Goal: Transaction & Acquisition: Purchase product/service

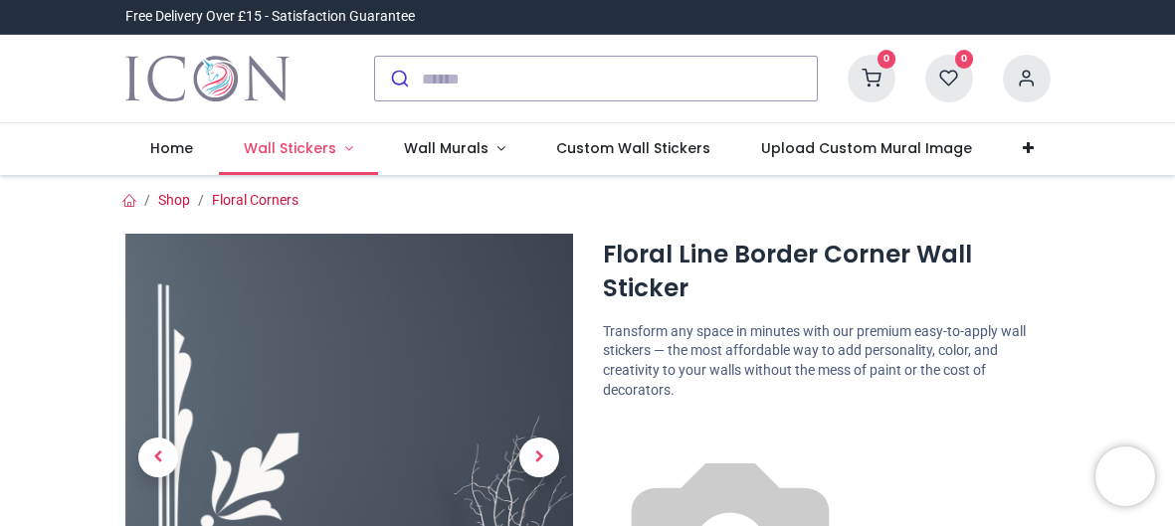
click at [274, 153] on span "Wall Stickers" at bounding box center [290, 148] width 92 height 20
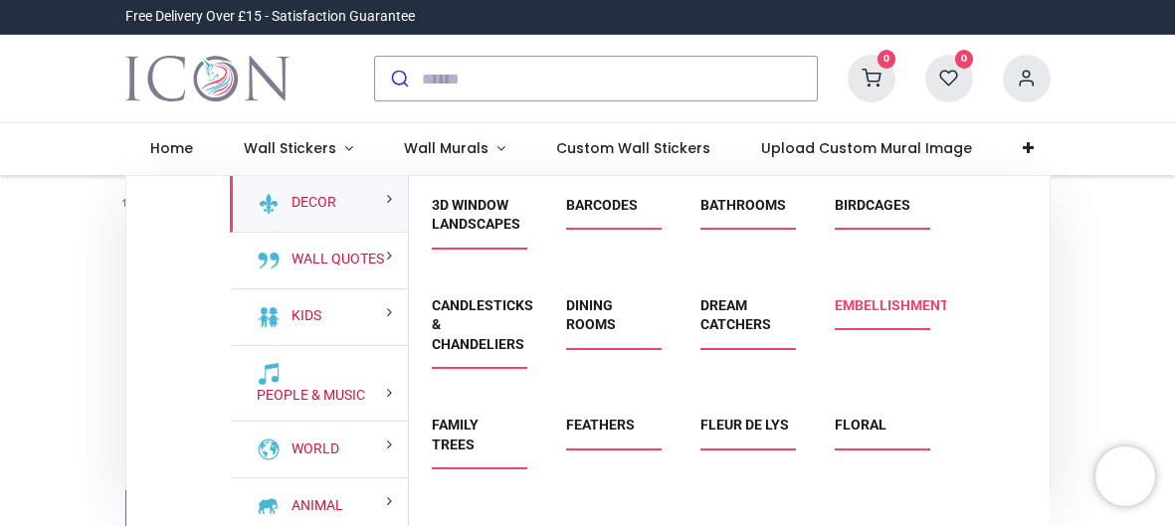
click at [884, 309] on link "Embellishments" at bounding box center [895, 305] width 123 height 16
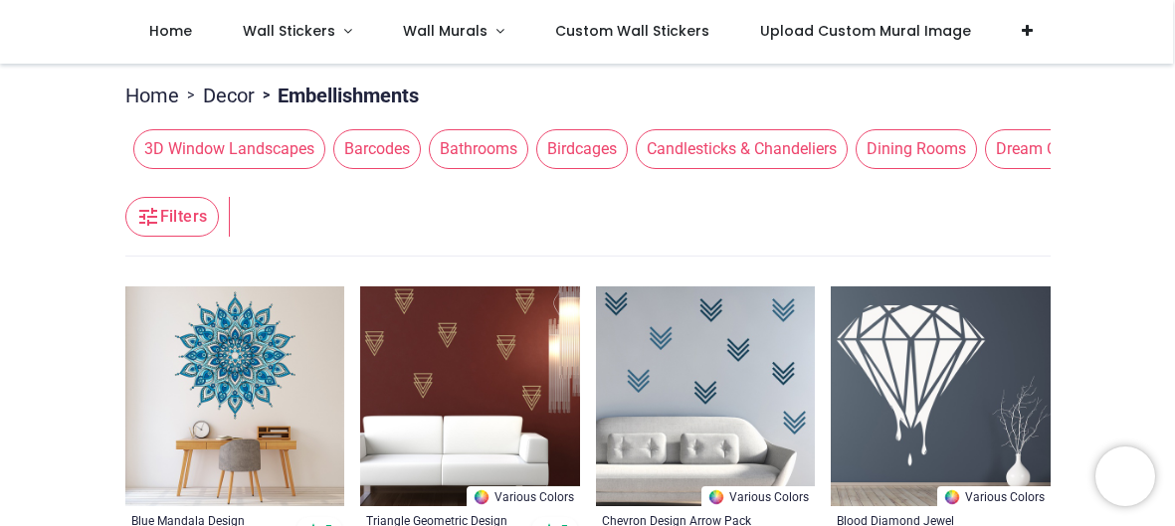
scroll to position [177, 0]
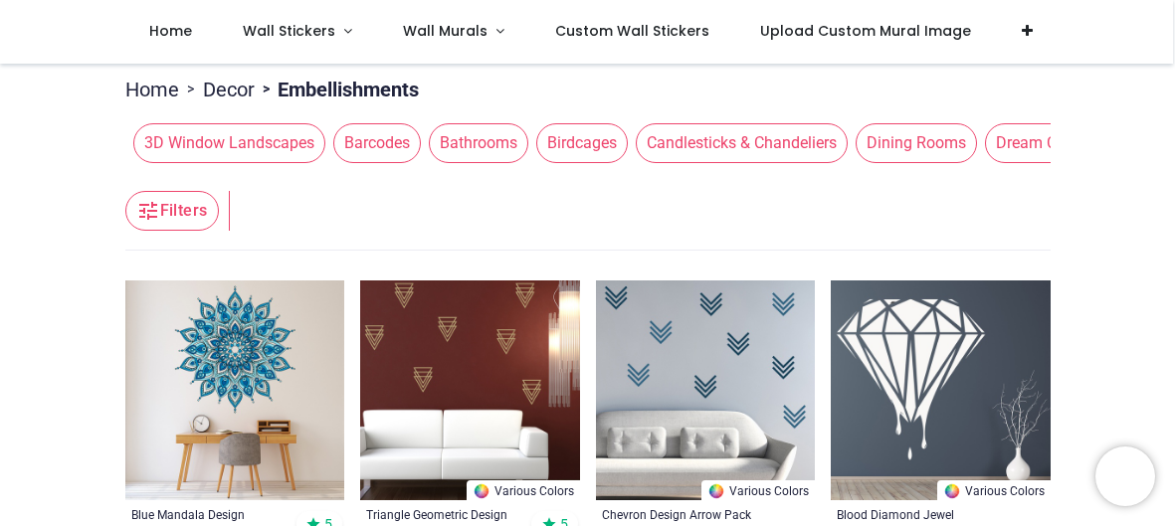
click at [227, 141] on span "3D Window Landscapes" at bounding box center [229, 143] width 192 height 40
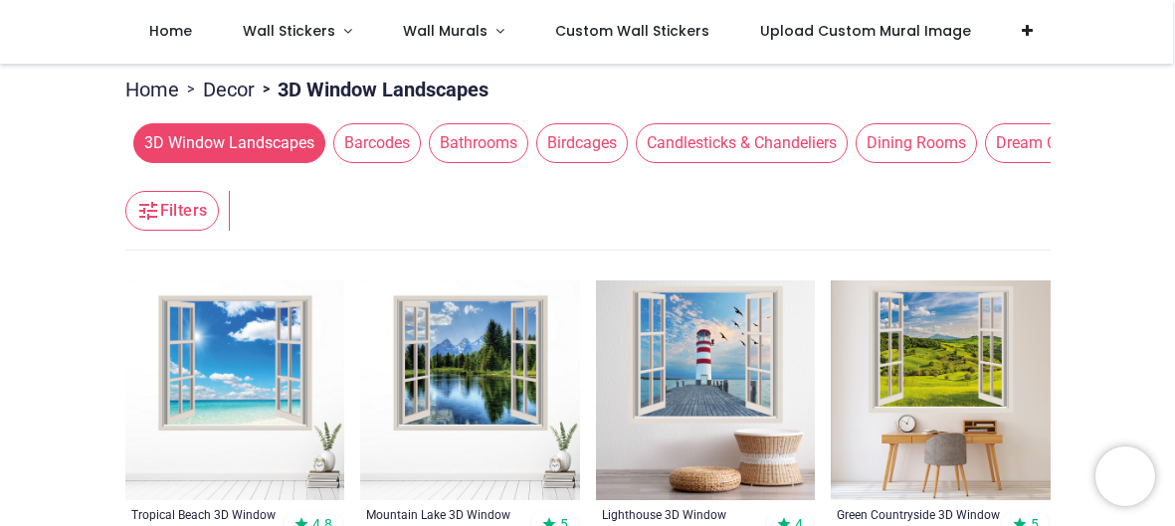
click at [394, 145] on span "Barcodes" at bounding box center [377, 143] width 88 height 40
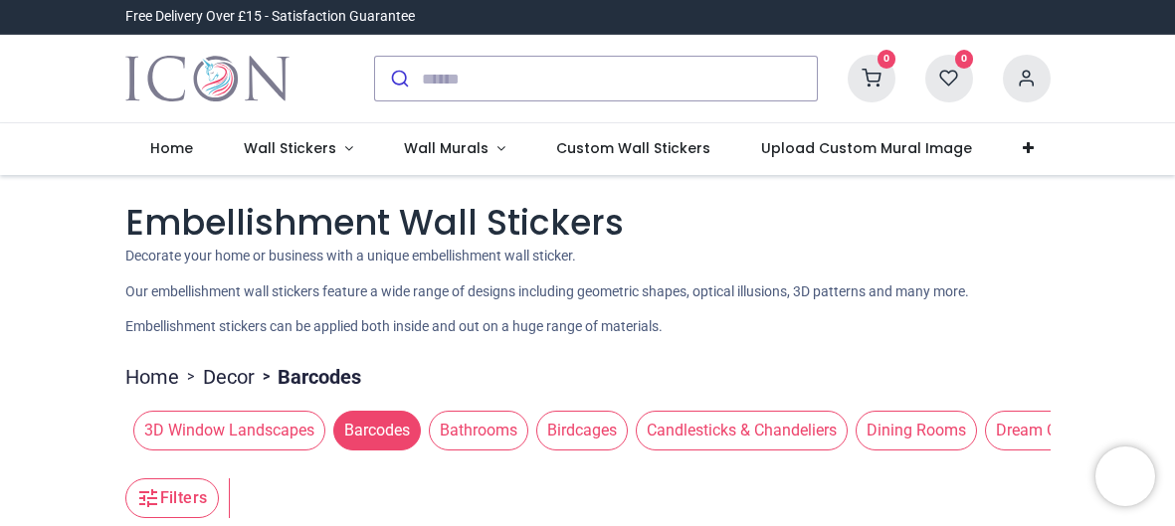
click at [454, 428] on span "Bathrooms" at bounding box center [478, 431] width 99 height 40
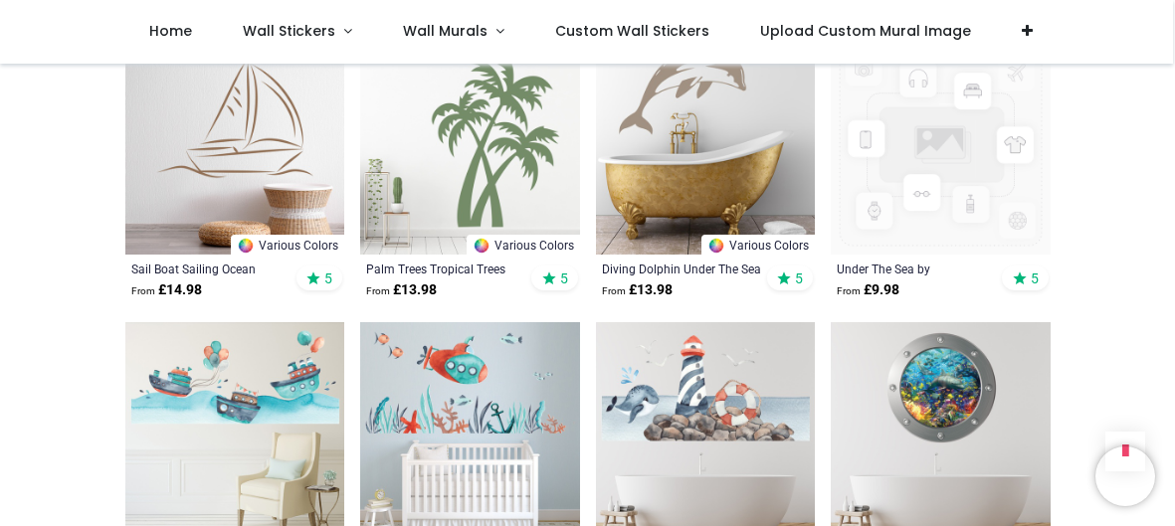
scroll to position [1590, 0]
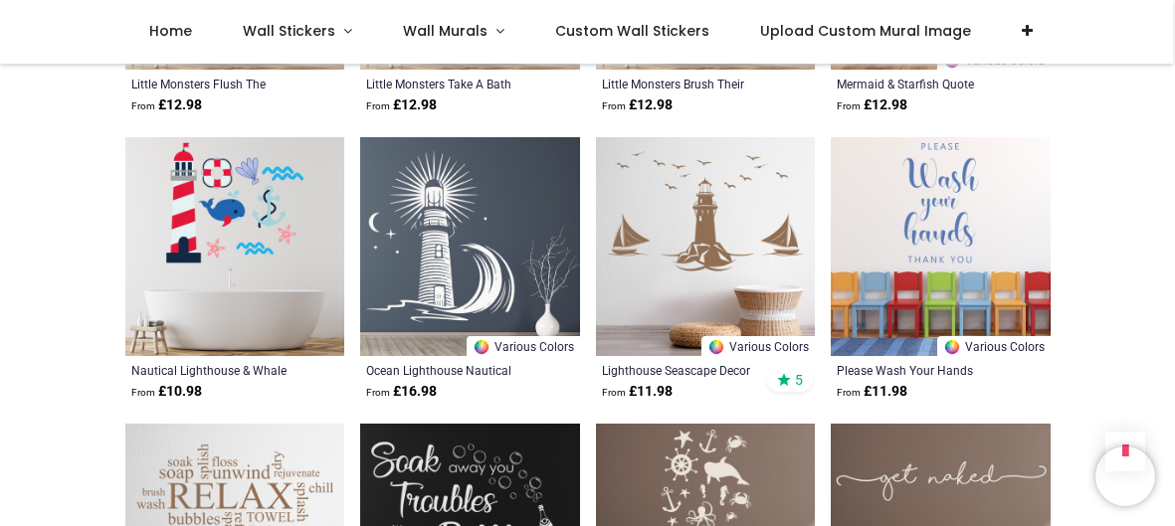
scroll to position [5209, 0]
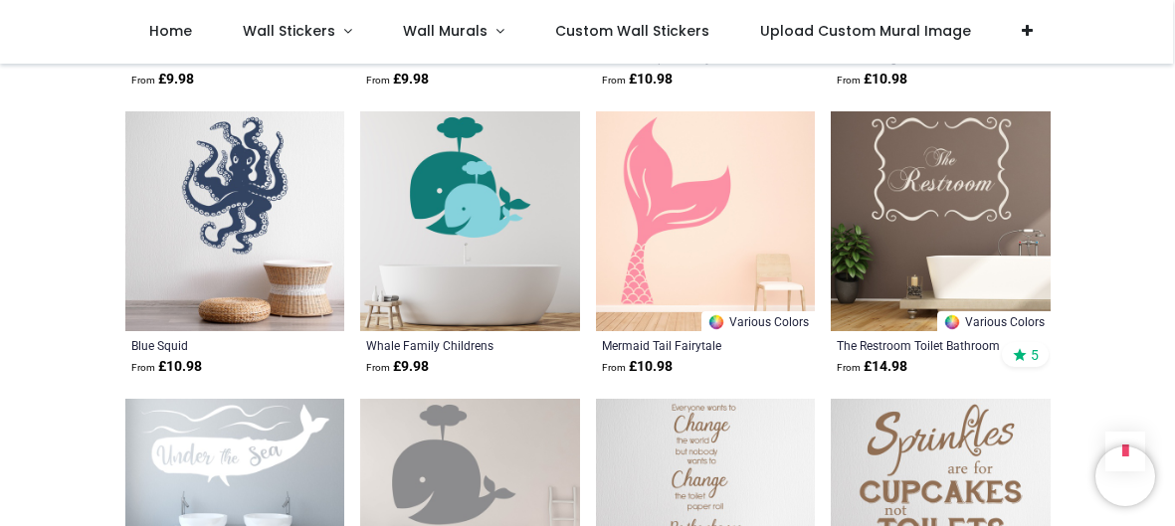
scroll to position [7237, 0]
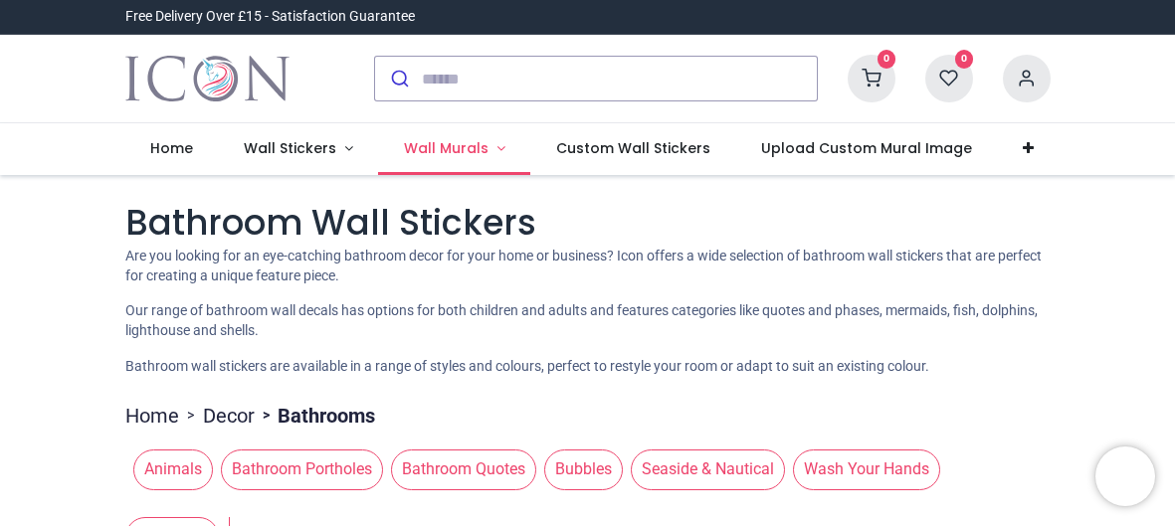
click at [412, 150] on span "Wall Murals" at bounding box center [446, 148] width 85 height 20
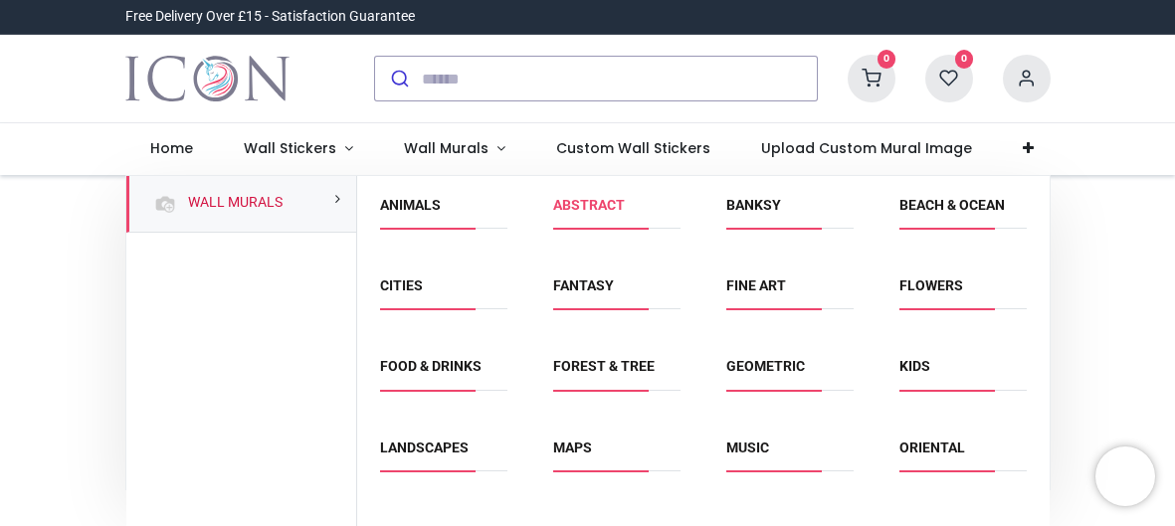
click at [585, 207] on link "Abstract" at bounding box center [589, 205] width 72 height 16
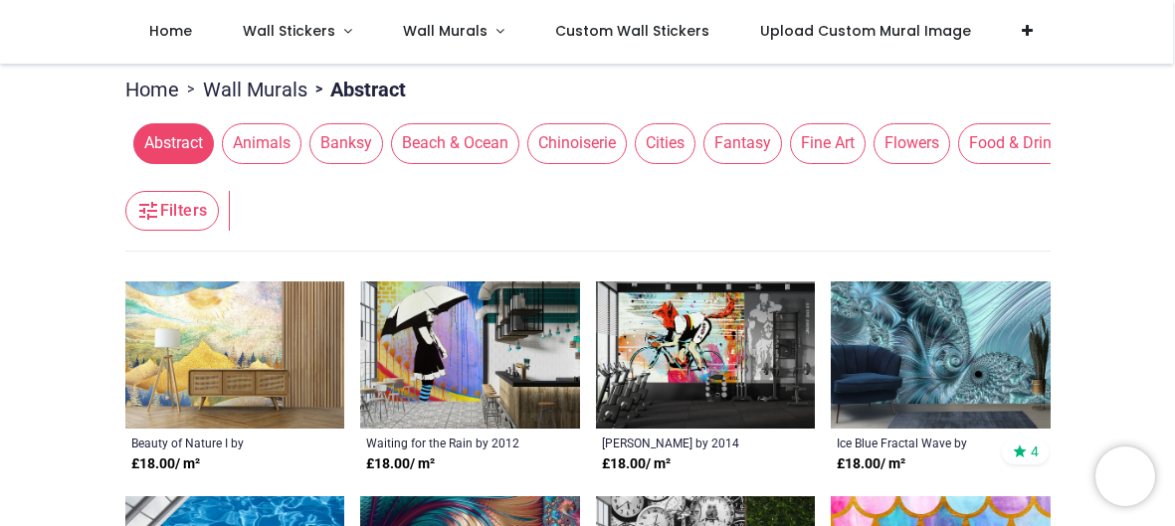
scroll to position [203, 0]
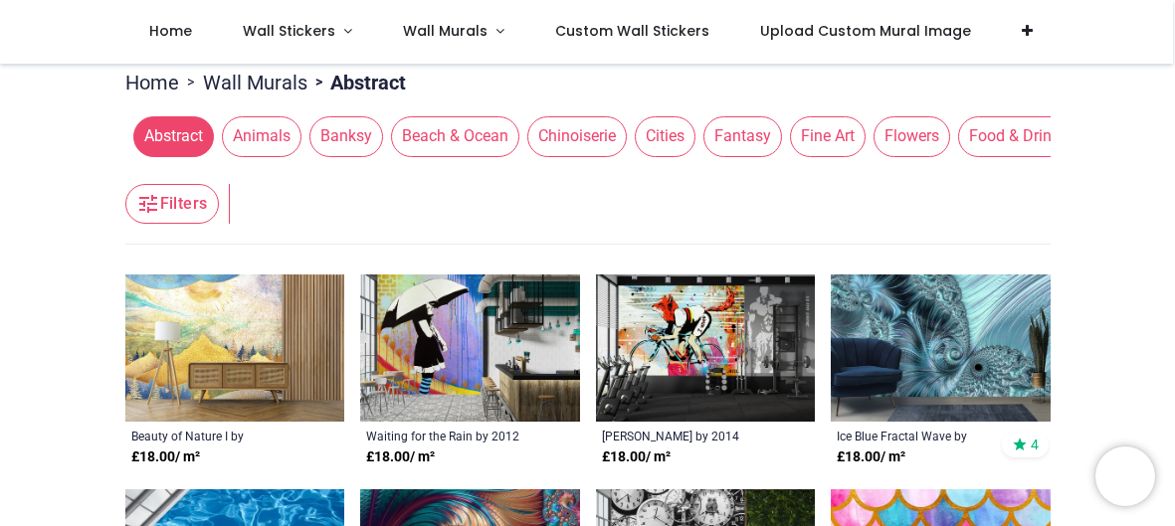
click at [738, 140] on span "Fantasy" at bounding box center [742, 136] width 79 height 40
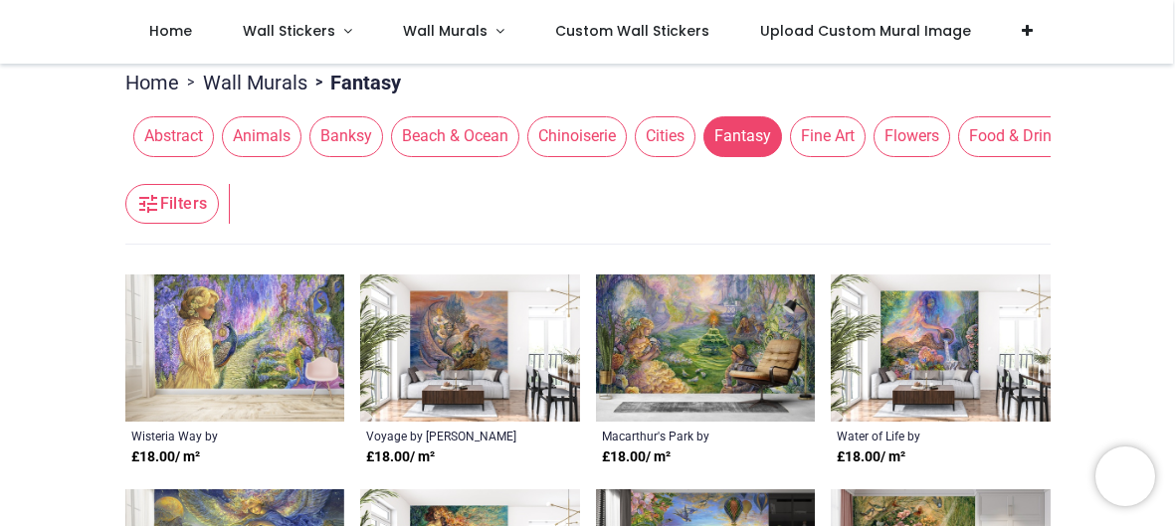
click at [821, 141] on span "Fine Art" at bounding box center [828, 136] width 76 height 40
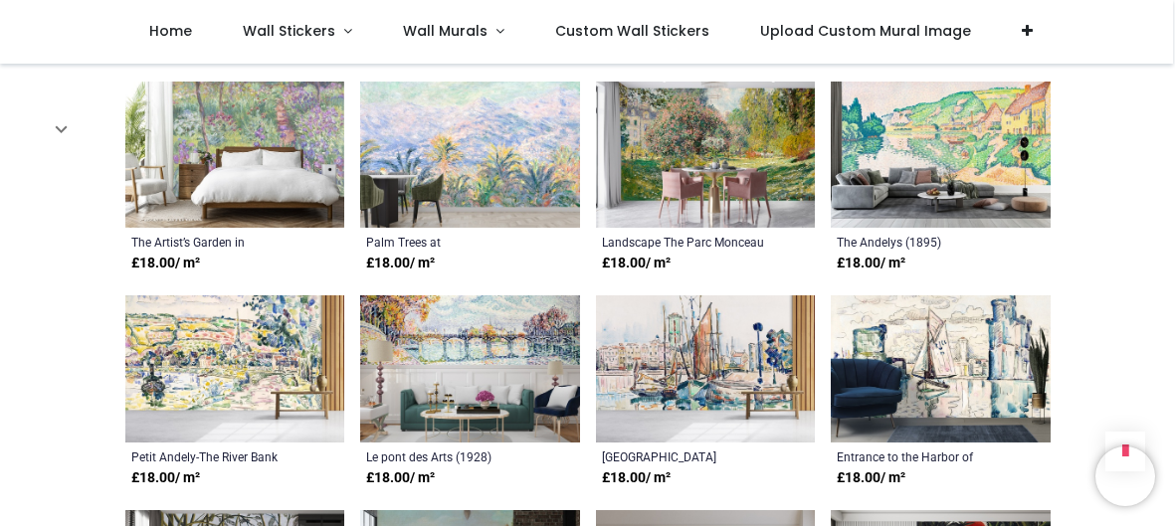
scroll to position [1447, 0]
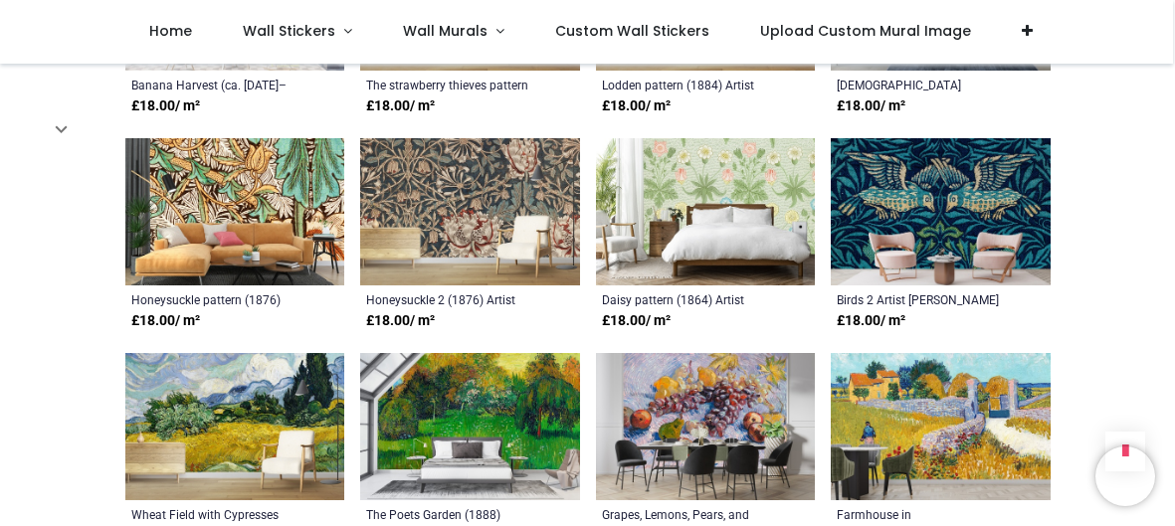
scroll to position [2270, 0]
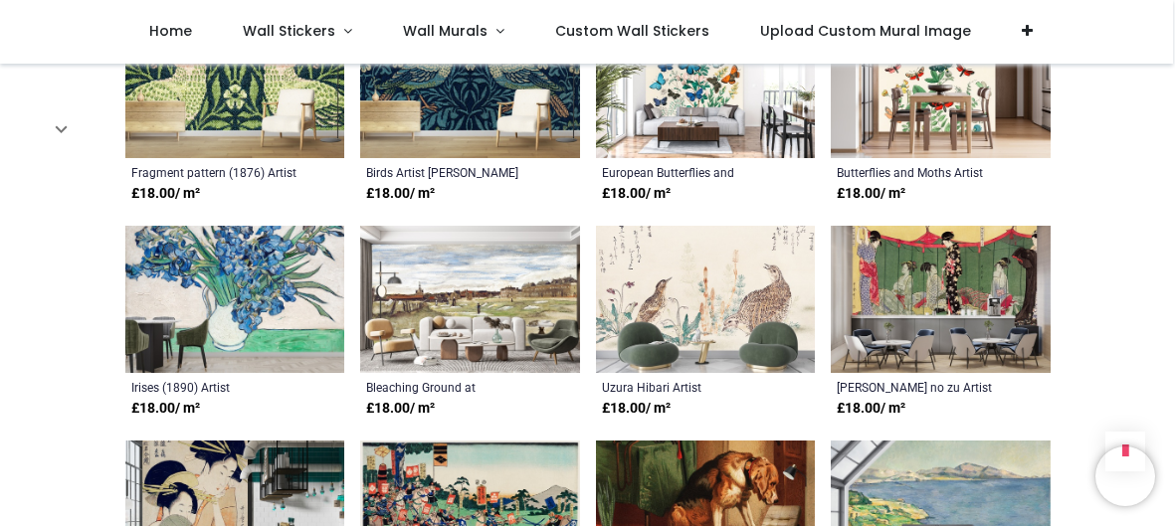
scroll to position [4333, 0]
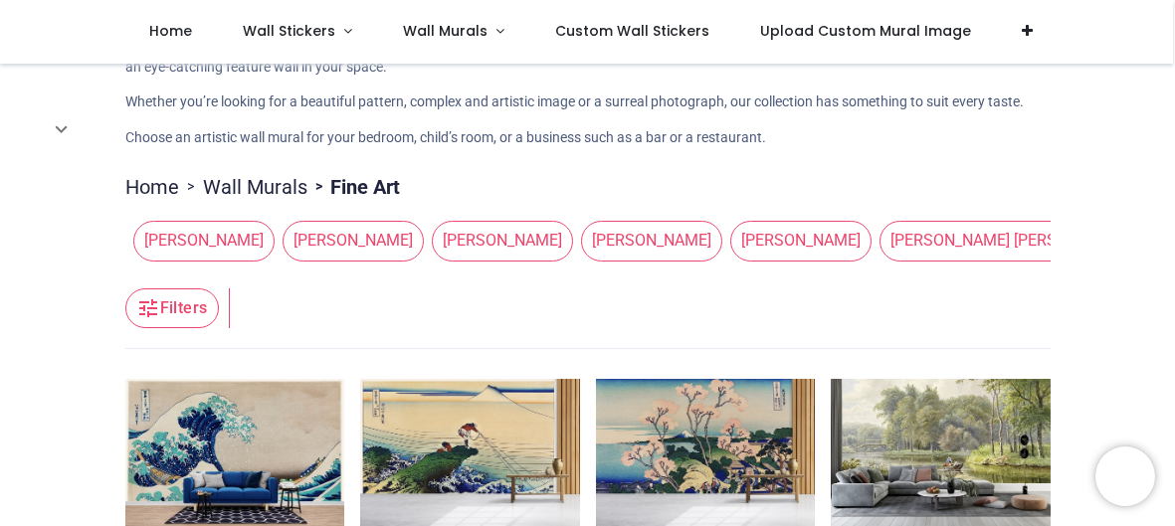
scroll to position [56, 0]
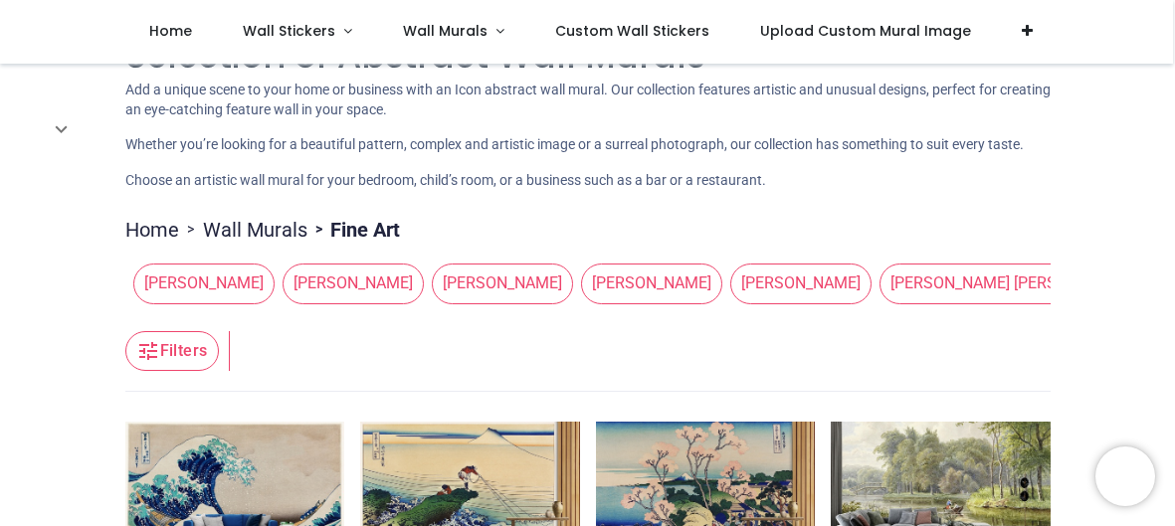
click at [930, 292] on span "Georgius Jacobus Johannes van Os" at bounding box center [1037, 284] width 317 height 40
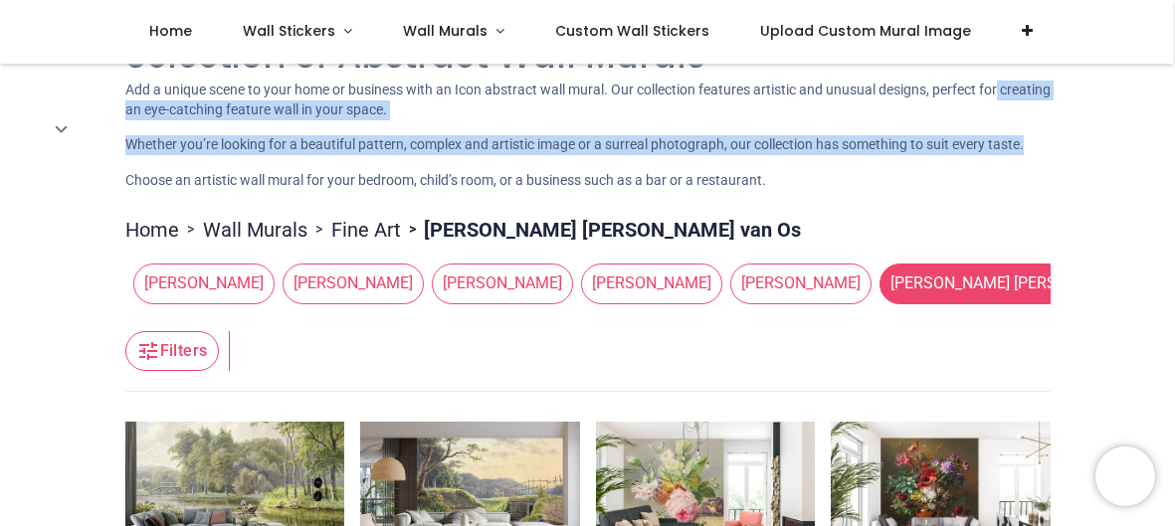
drag, startPoint x: 1170, startPoint y: 131, endPoint x: 1162, endPoint y: 86, distance: 46.4
click at [1162, 86] on div "Pricelist : Public Pricelist Public Pricelist Selection of Abstract Wall Murals…" at bounding box center [587, 431] width 1175 height 846
click at [459, 32] on span "Wall Murals" at bounding box center [445, 31] width 85 height 20
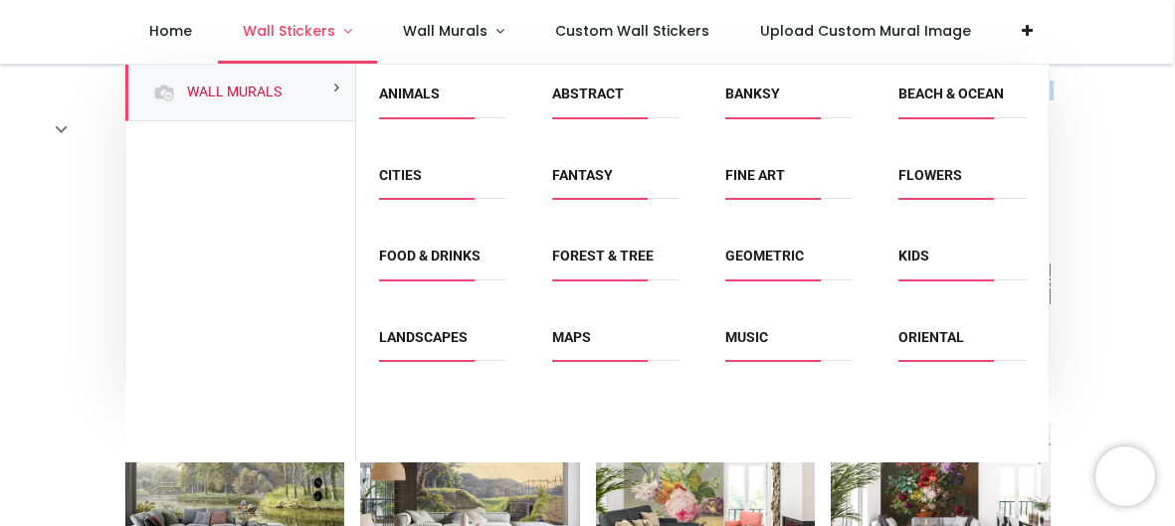
click at [305, 39] on span "Wall Stickers" at bounding box center [289, 31] width 92 height 20
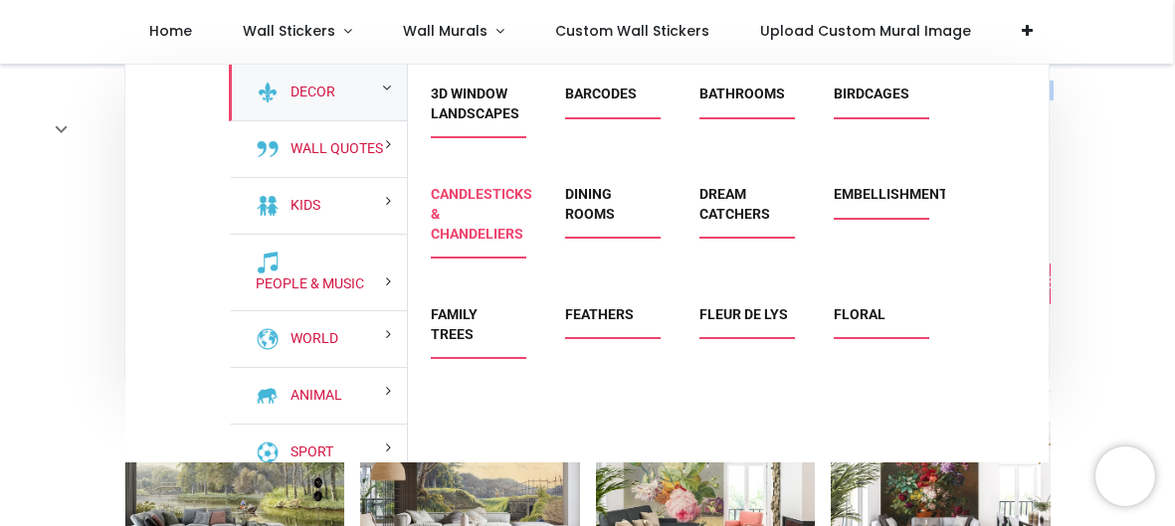
click at [441, 197] on link "Candlesticks & Chandeliers" at bounding box center [481, 213] width 101 height 55
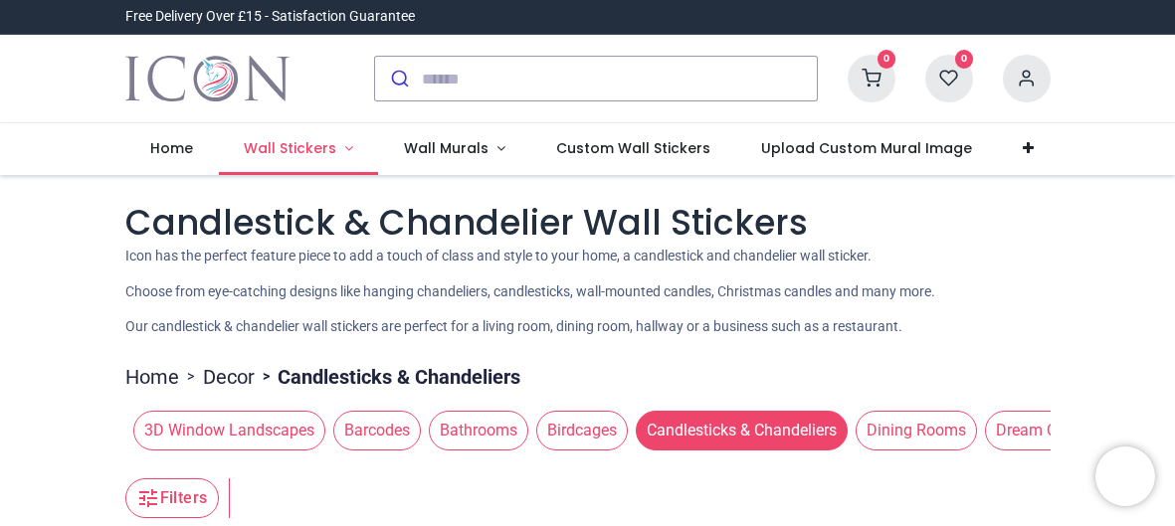
click at [290, 146] on span "Wall Stickers" at bounding box center [290, 148] width 92 height 20
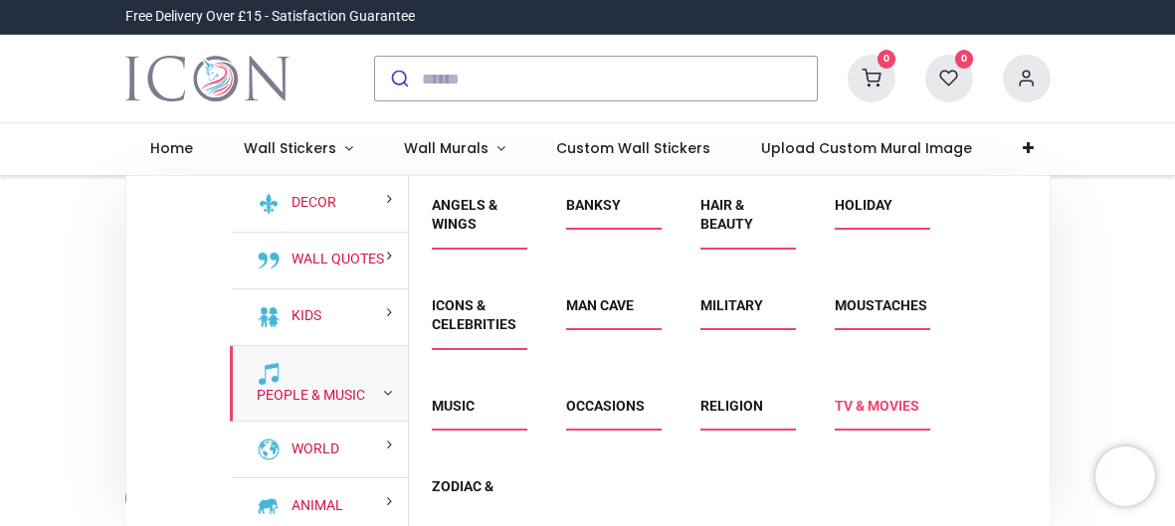
click at [853, 405] on link "TV & Movies" at bounding box center [876, 406] width 85 height 16
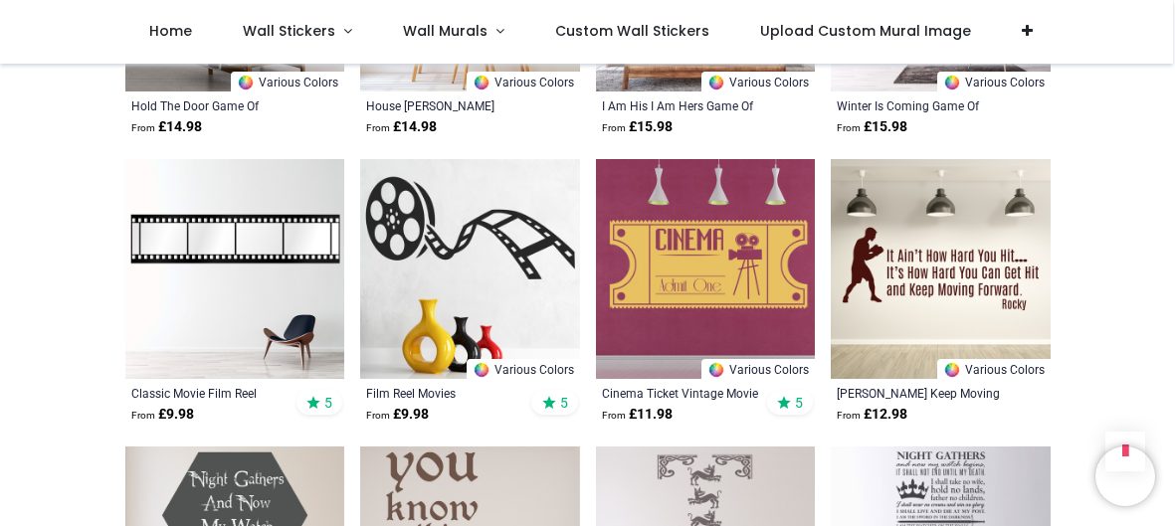
scroll to position [1775, 0]
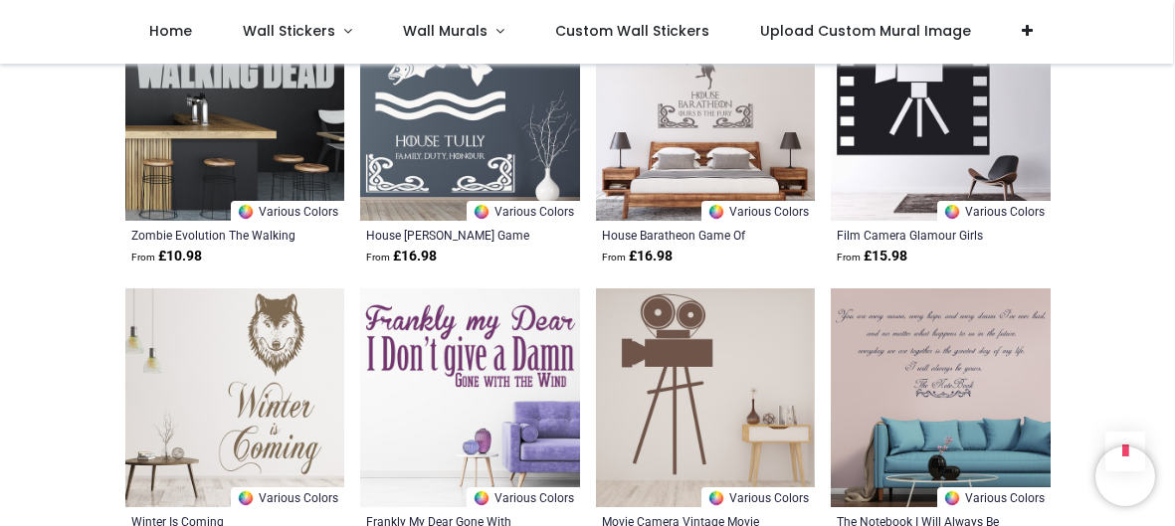
scroll to position [3638, 0]
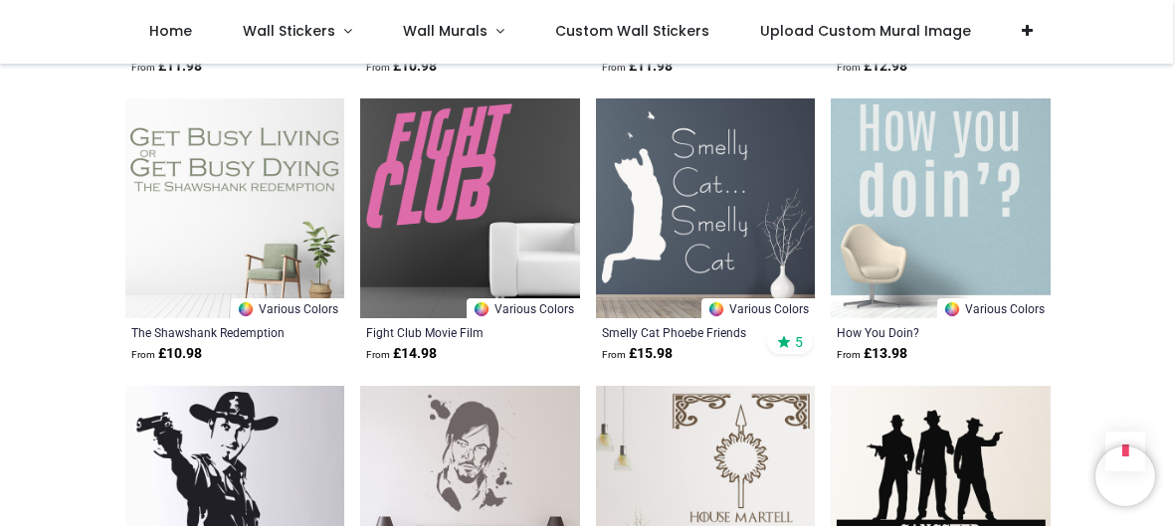
scroll to position [4118, 0]
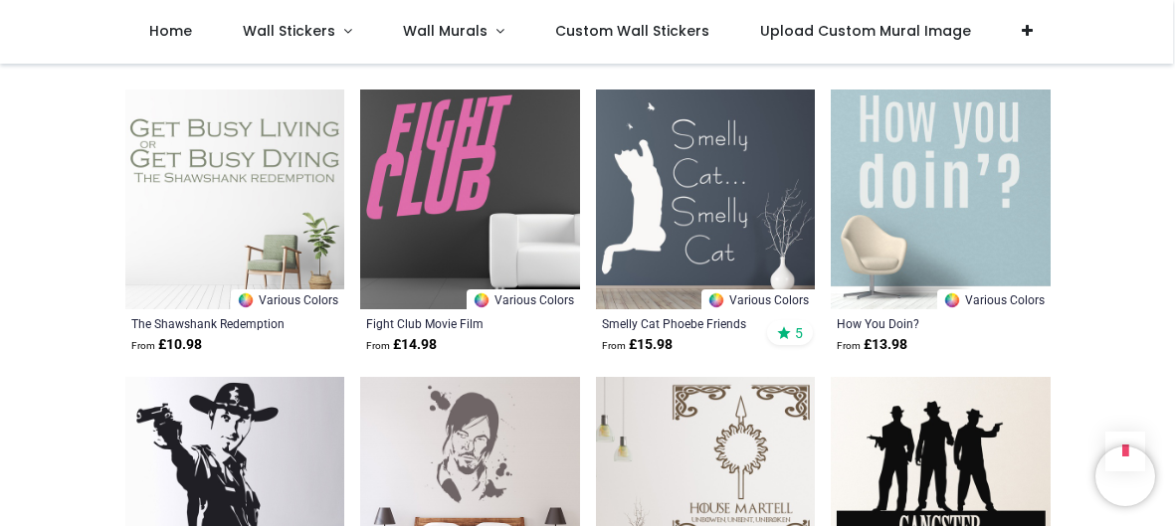
drag, startPoint x: 1171, startPoint y: 358, endPoint x: 1173, endPoint y: 373, distance: 15.1
click at [1173, 373] on div "Login • Register Home Wall Stickers" at bounding box center [587, 263] width 1175 height 526
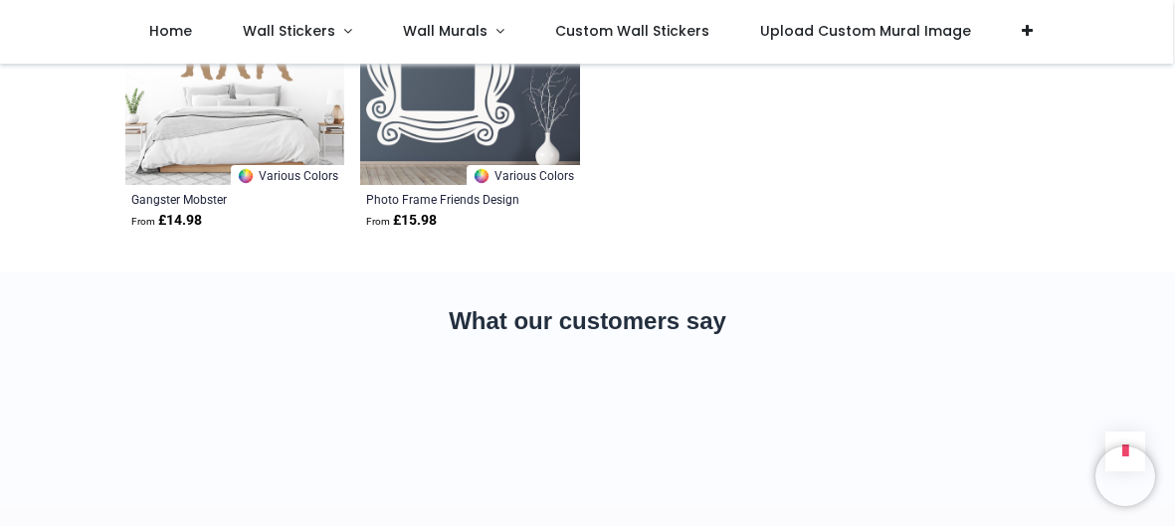
scroll to position [5350, 0]
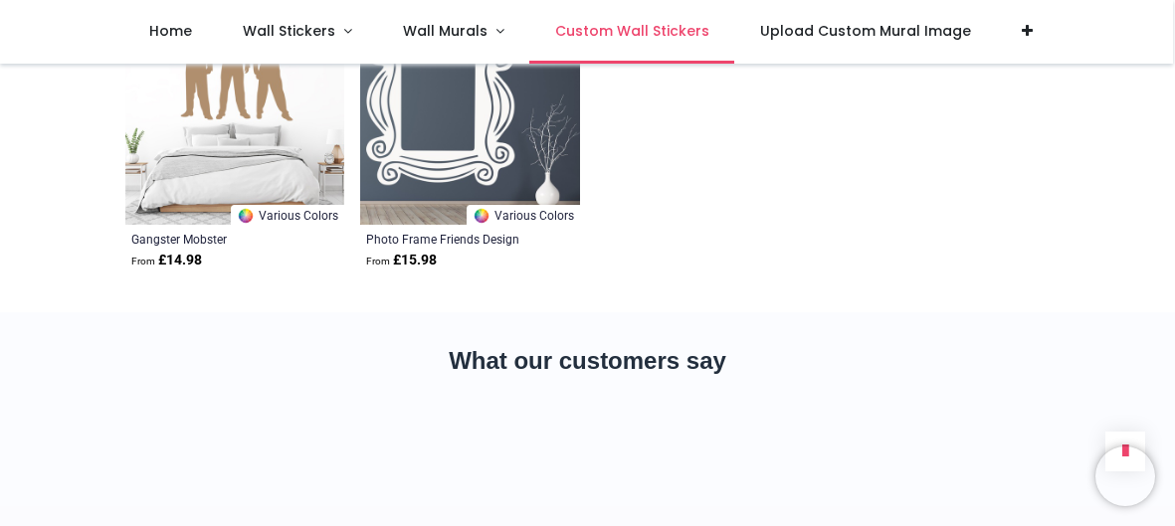
click at [664, 25] on span "Custom Wall Stickers" at bounding box center [632, 31] width 154 height 20
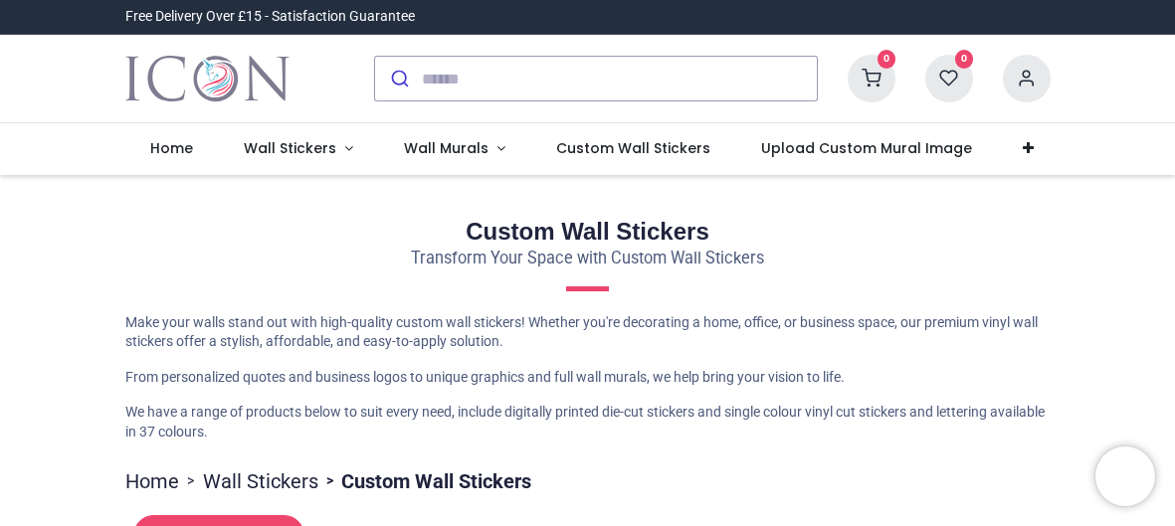
click at [1135, 68] on div "0 My Cart View Cart 0 Guest" at bounding box center [587, 79] width 1175 height 89
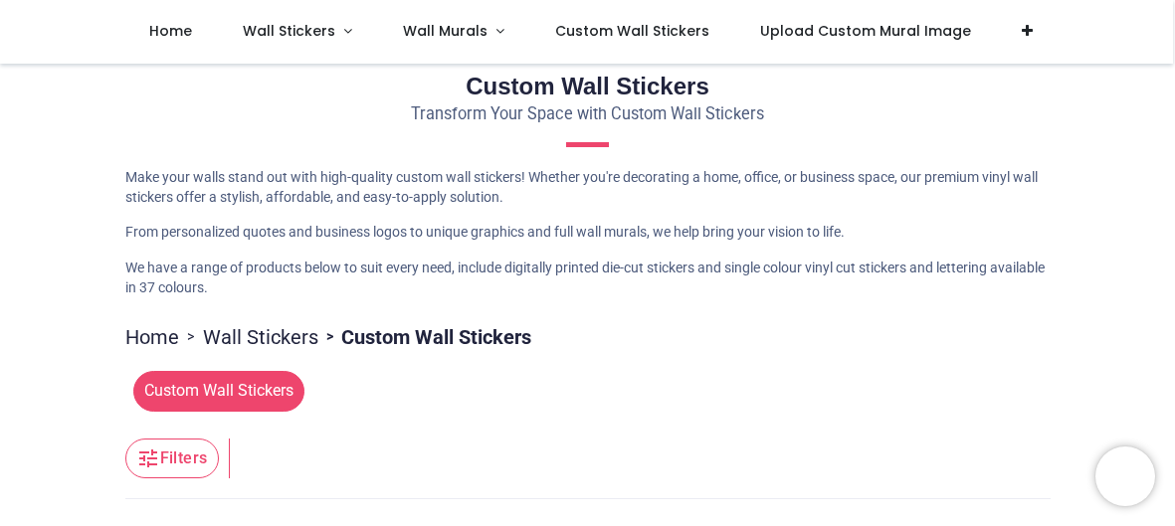
scroll to position [39, 0]
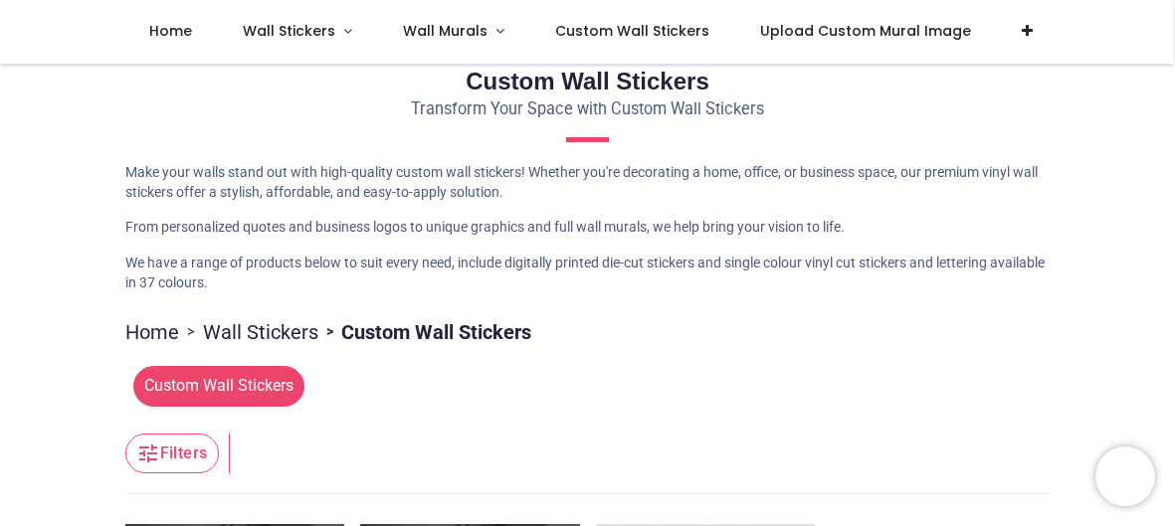
click at [866, 294] on div "Make your walls stand out with high-quality custom wall stickers! Whether you'r…" at bounding box center [587, 235] width 925 height 145
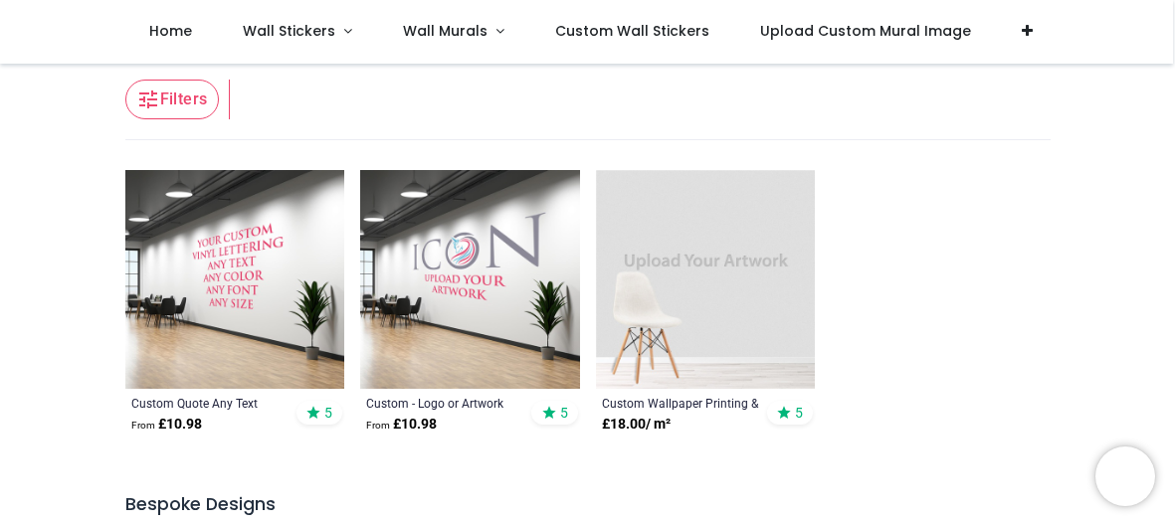
scroll to position [357, 0]
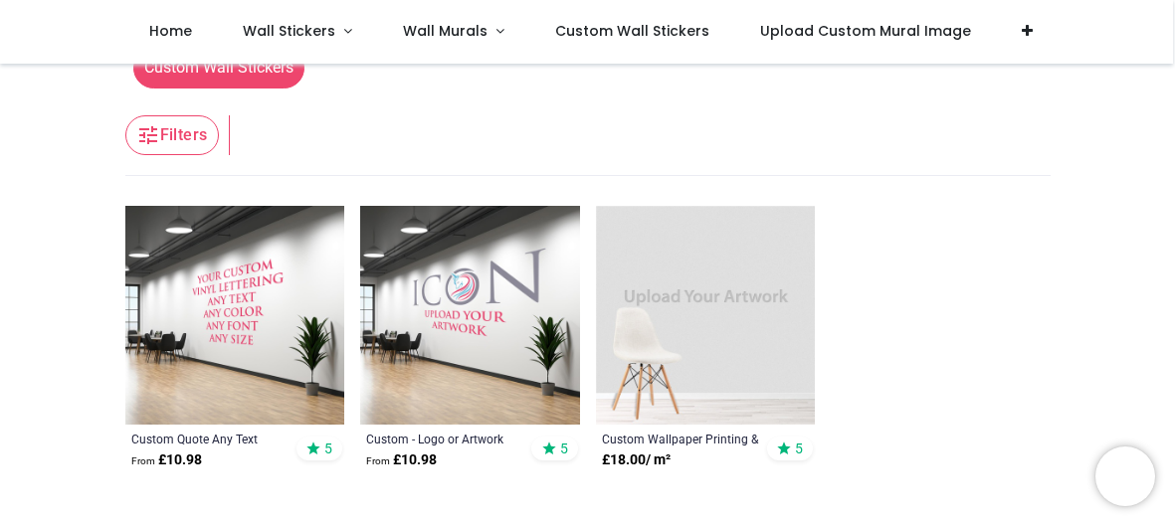
click at [479, 264] on img at bounding box center [470, 316] width 220 height 220
click at [305, 29] on span "Wall Stickers" at bounding box center [289, 31] width 92 height 20
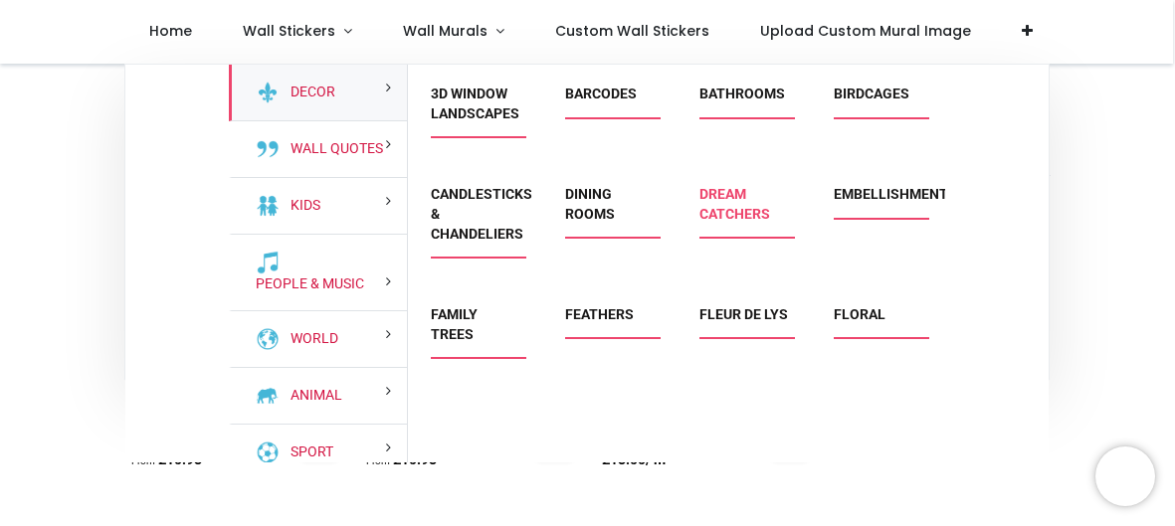
click at [726, 196] on link "Dream Catchers" at bounding box center [734, 204] width 71 height 36
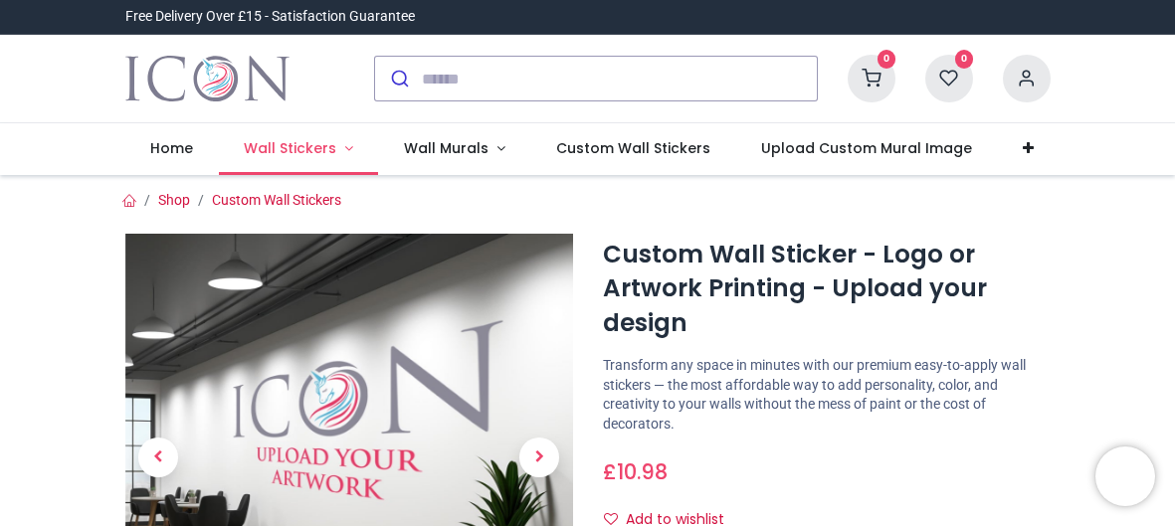
click at [294, 149] on span "Wall Stickers" at bounding box center [290, 148] width 92 height 20
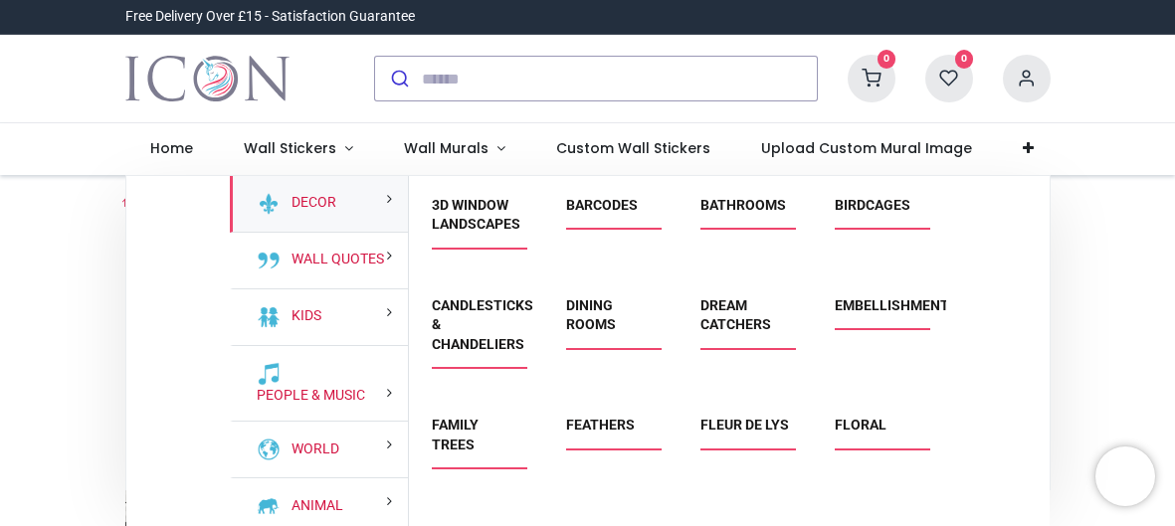
click at [730, 313] on span "Dream Catchers" at bounding box center [744, 322] width 89 height 53
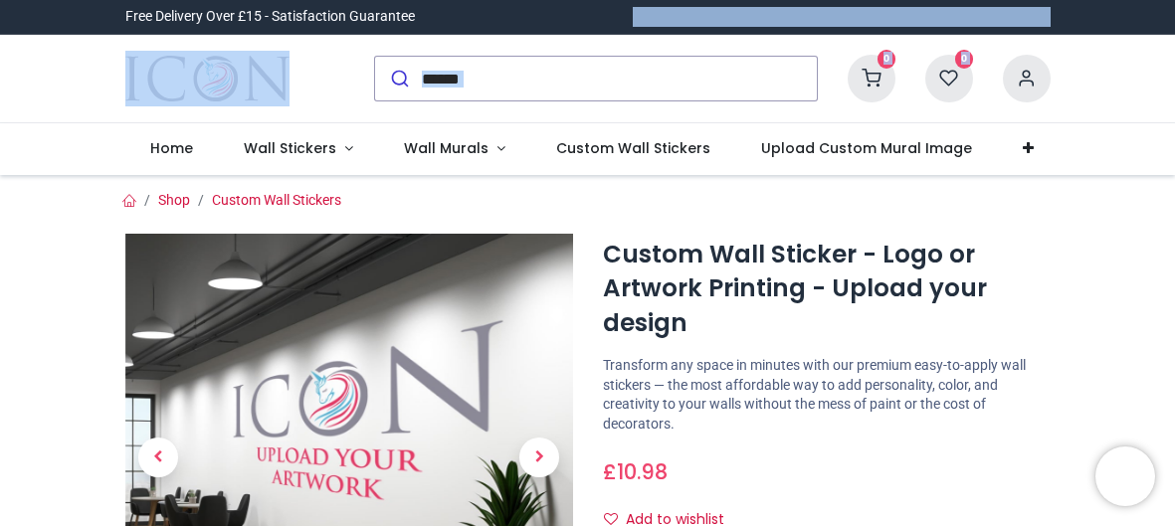
drag, startPoint x: 1172, startPoint y: 32, endPoint x: 1173, endPoint y: 81, distance: 48.7
click at [1173, 81] on div "Login • Register Home Wall Stickers" at bounding box center [587, 263] width 1175 height 526
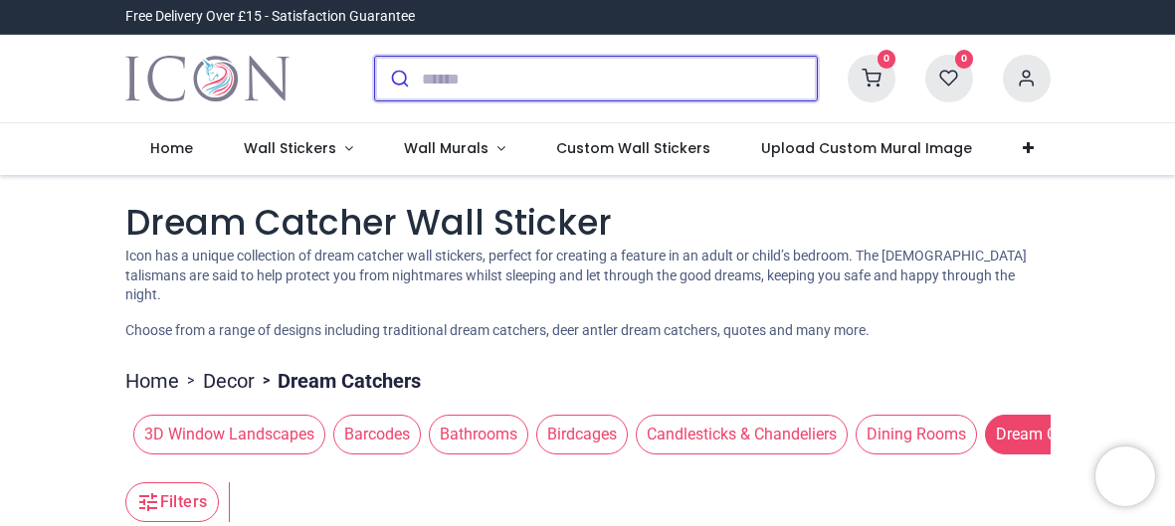
click at [485, 86] on input "search" at bounding box center [619, 79] width 395 height 44
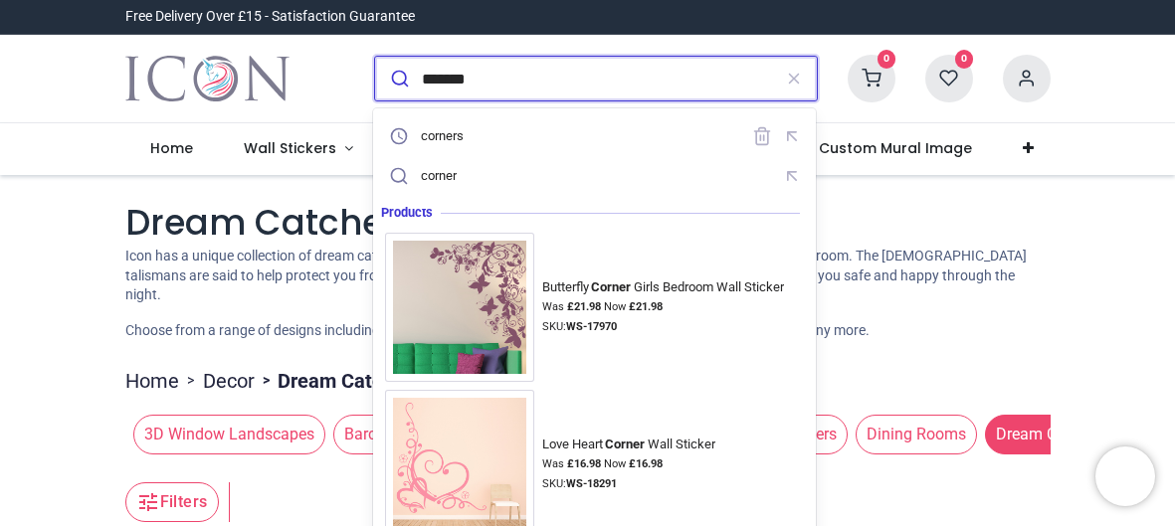
type input "*******"
click at [375, 57] on button "submit" at bounding box center [398, 79] width 47 height 44
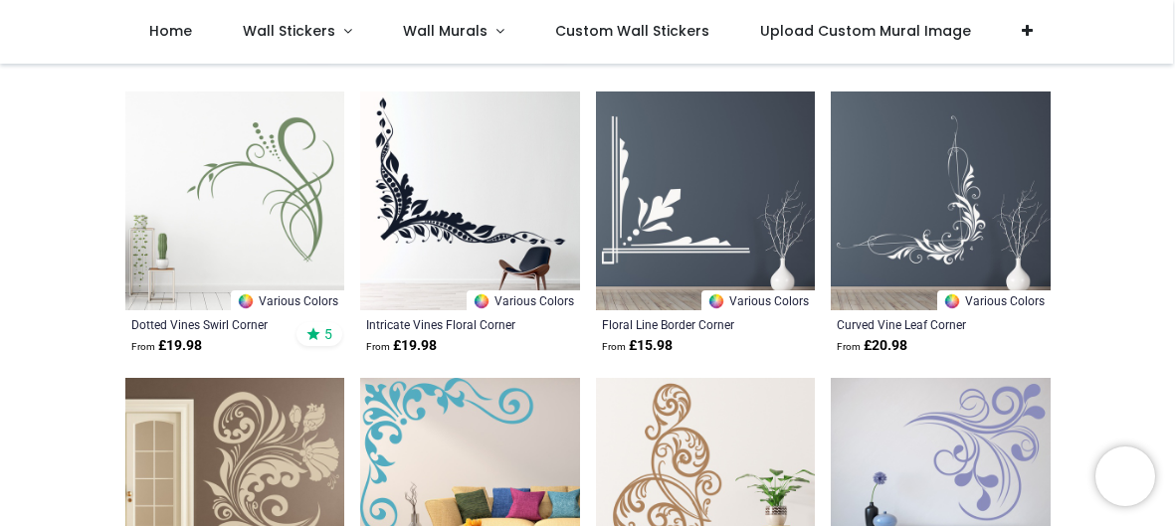
scroll to position [790, 0]
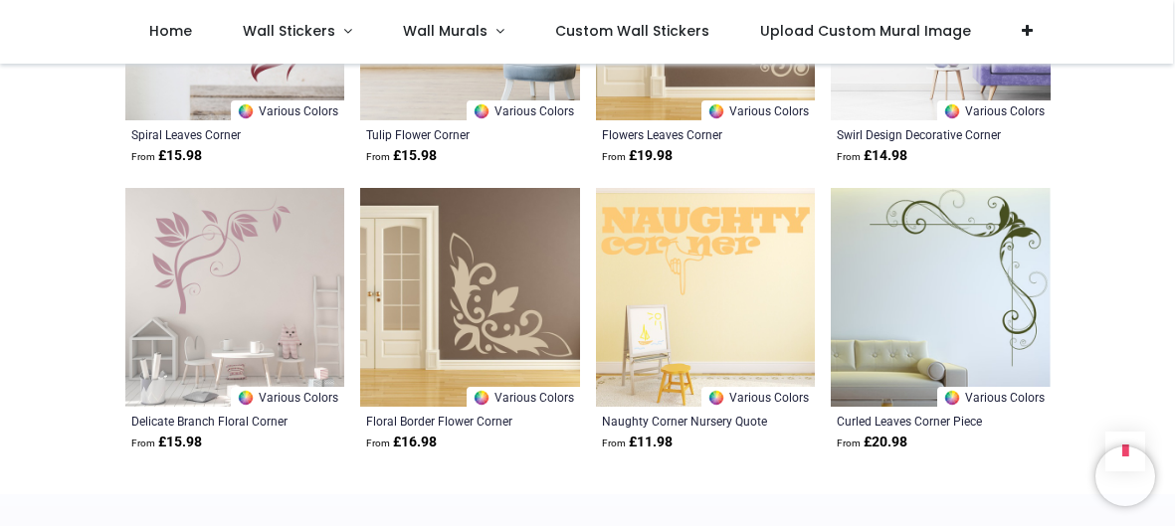
scroll to position [2428, 0]
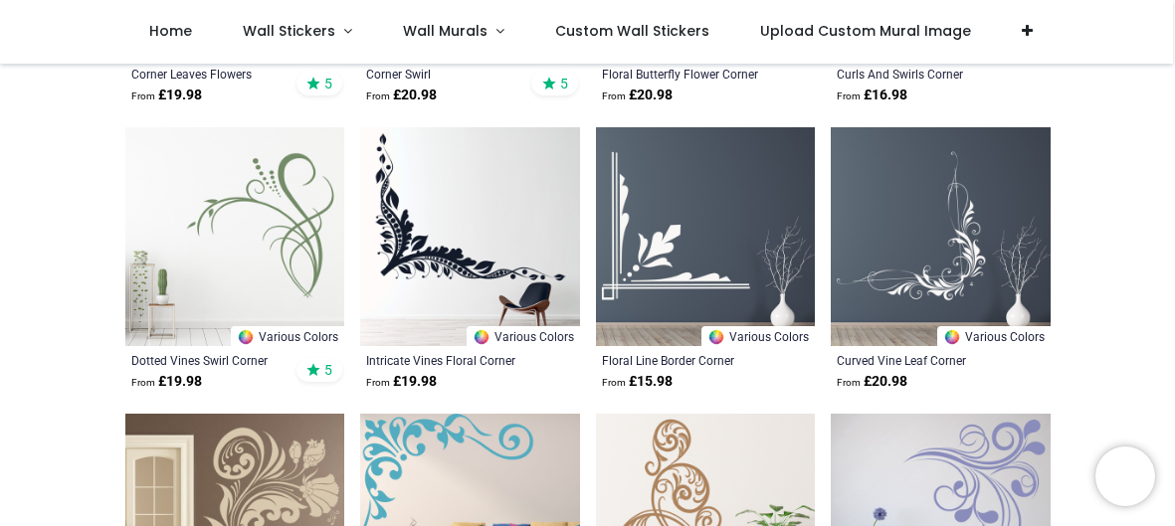
scroll to position [745, 0]
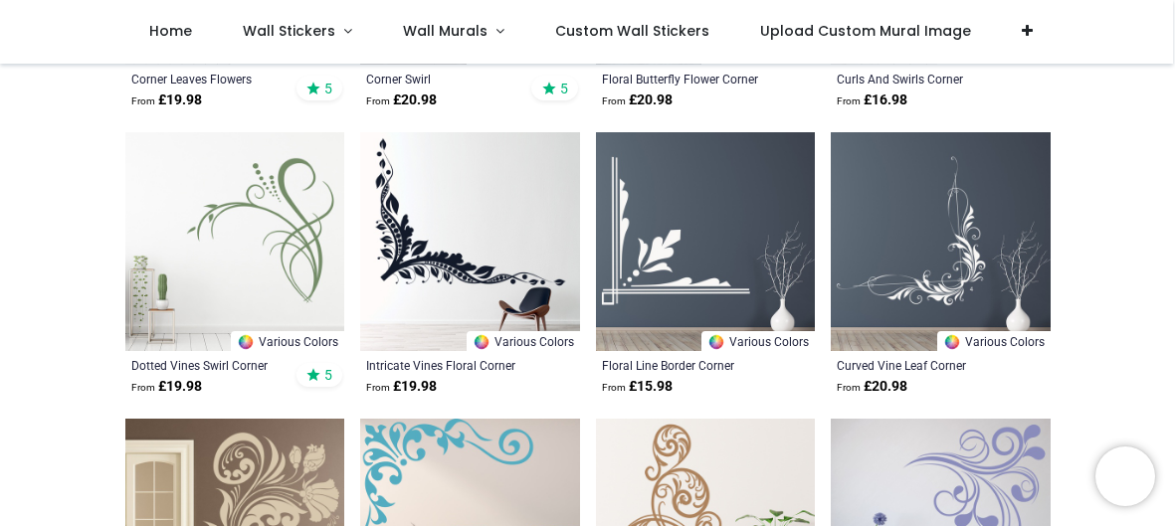
click at [705, 254] on img at bounding box center [706, 242] width 220 height 220
click at [910, 184] on img at bounding box center [941, 242] width 220 height 220
click at [679, 252] on img at bounding box center [706, 242] width 220 height 220
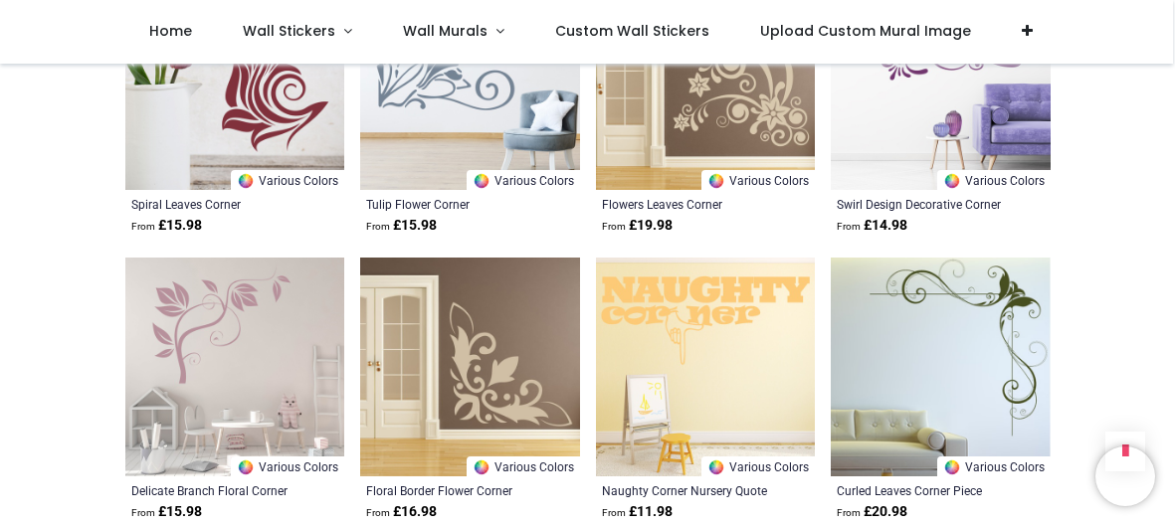
scroll to position [2385, 0]
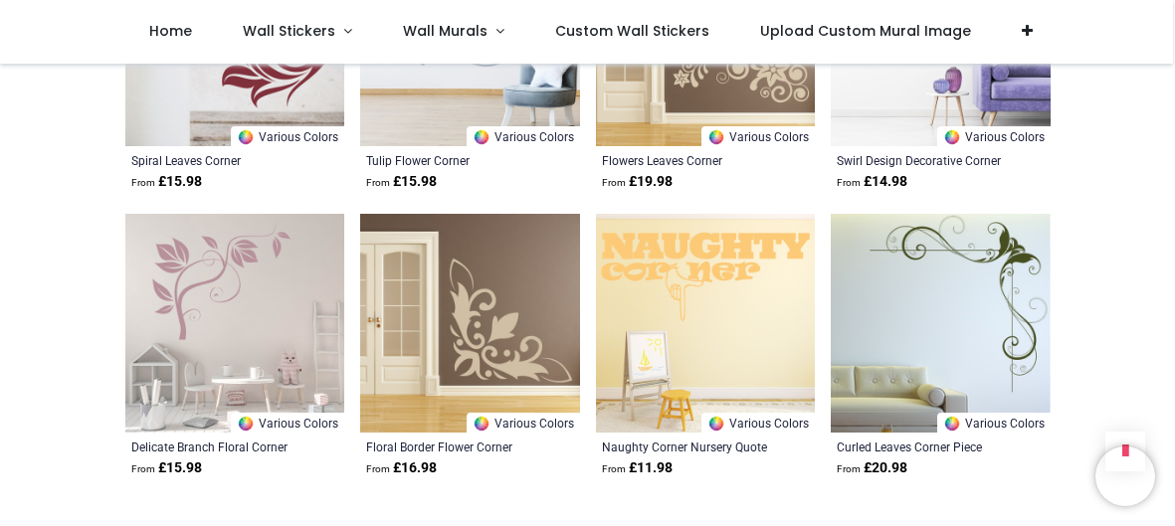
click at [1001, 283] on img at bounding box center [941, 324] width 220 height 220
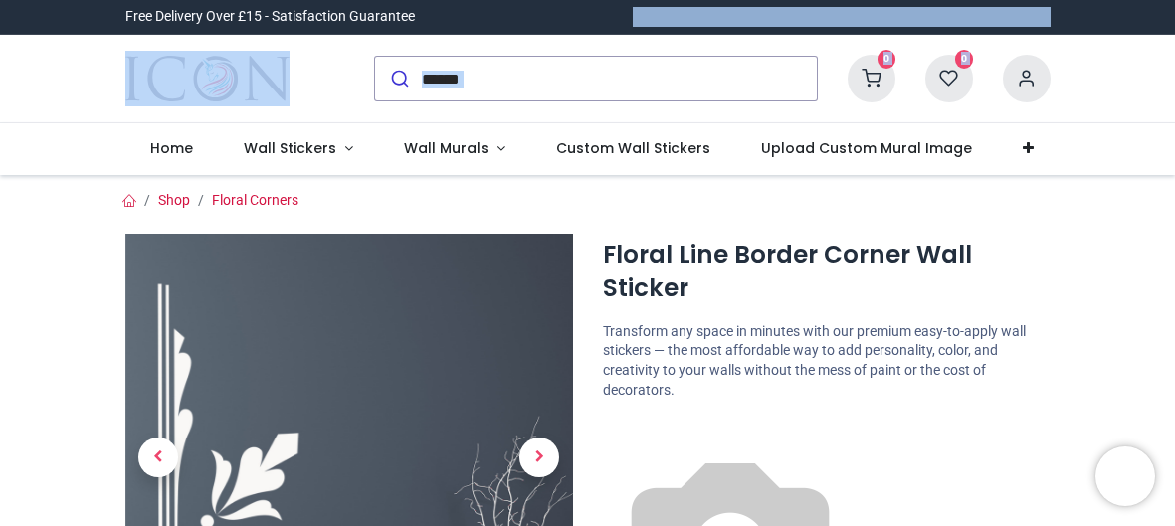
drag, startPoint x: 1169, startPoint y: 29, endPoint x: 1174, endPoint y: 53, distance: 24.4
click at [1174, 53] on div "Login • Register Home Wall Stickers" at bounding box center [587, 263] width 1175 height 526
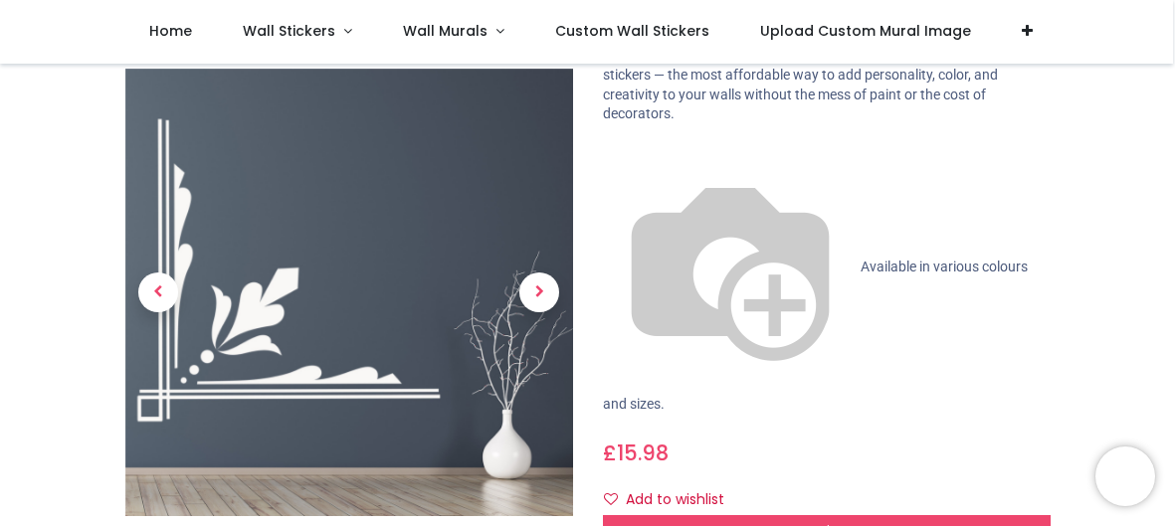
scroll to position [152, 0]
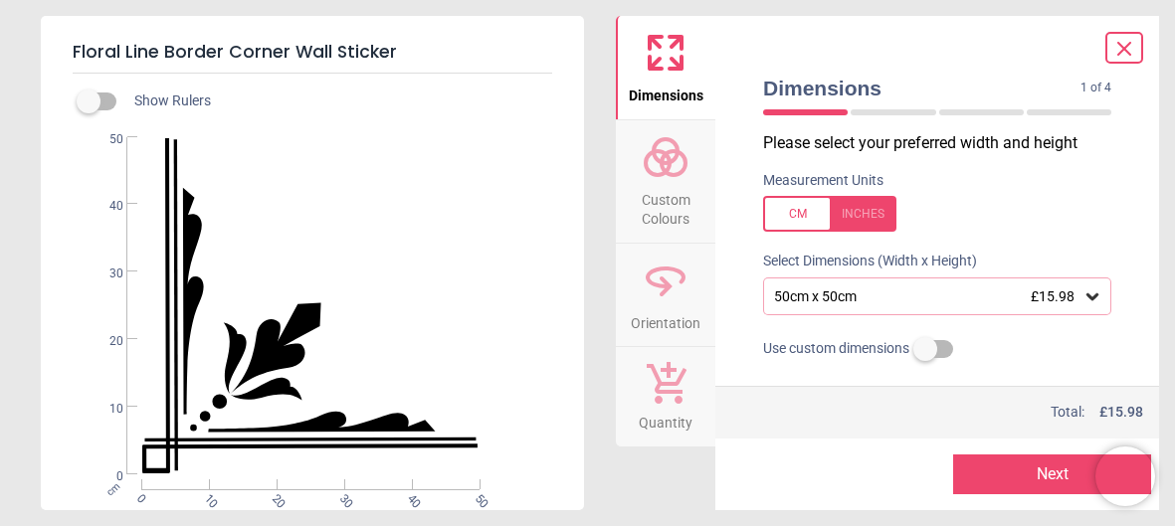
click at [1092, 296] on icon at bounding box center [1092, 296] width 20 height 20
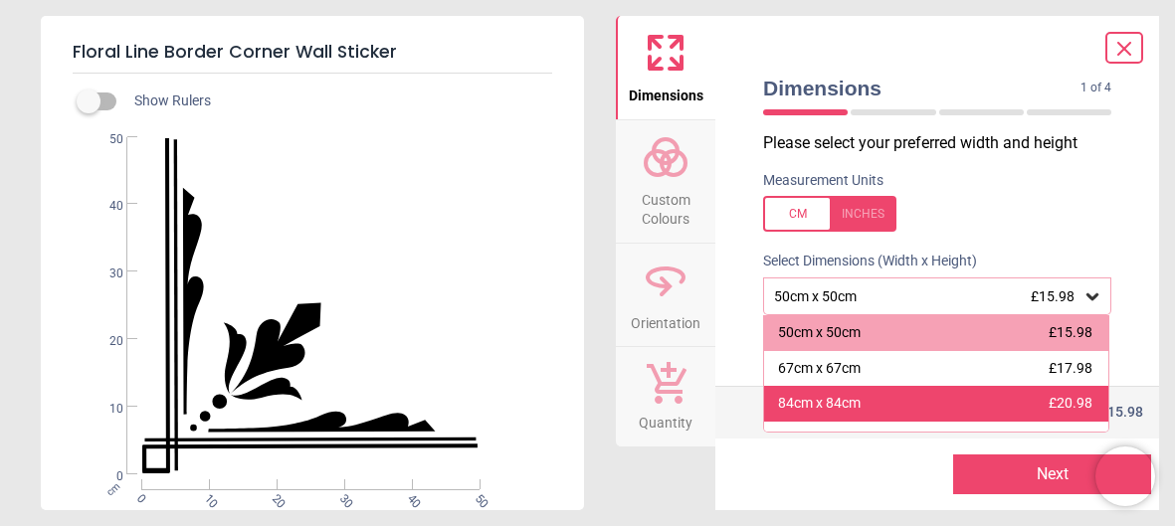
click at [1043, 398] on div "84cm x 84cm £20.98" at bounding box center [936, 404] width 344 height 36
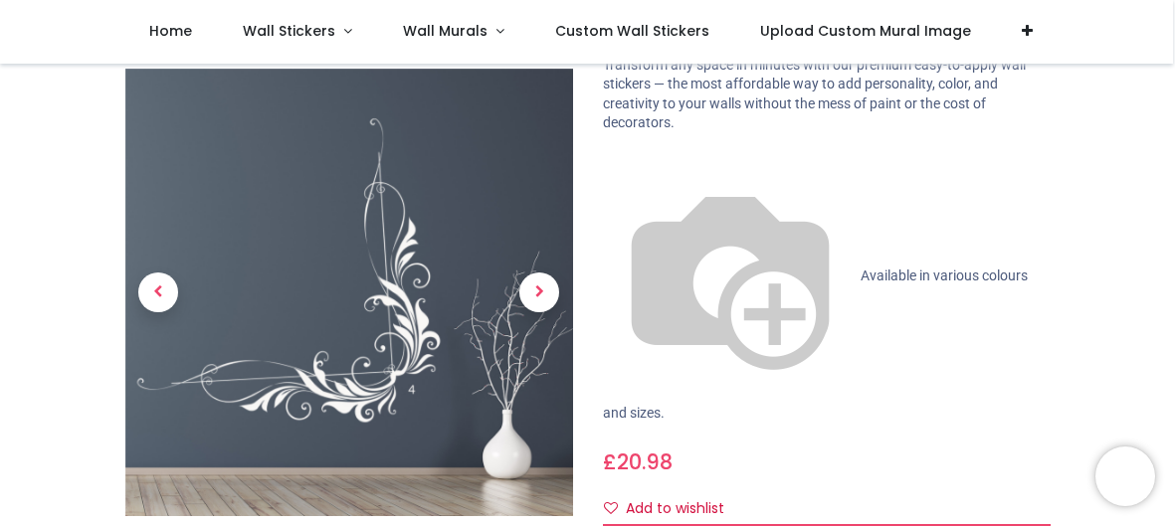
scroll to position [134, 0]
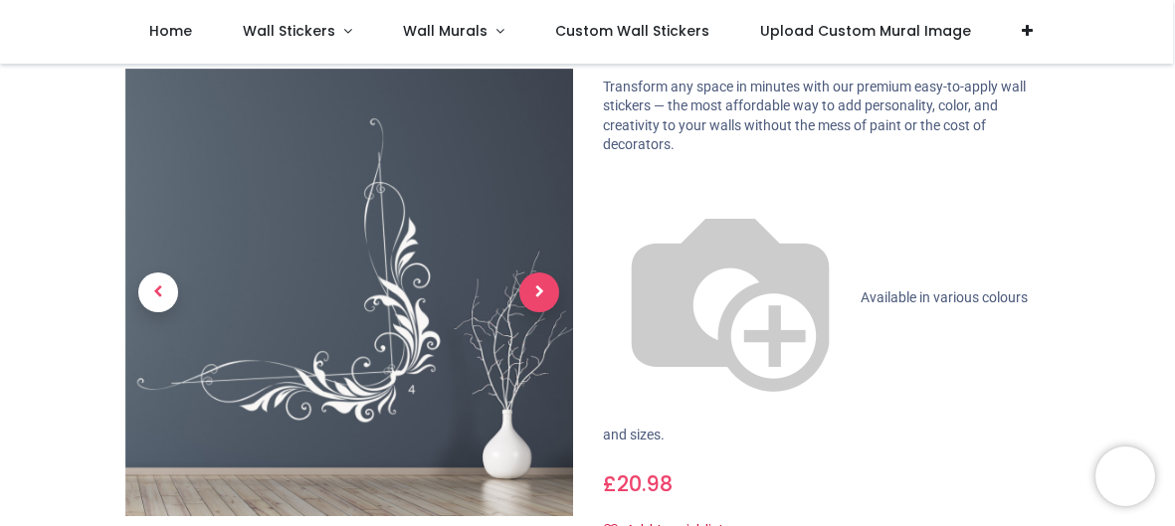
click at [545, 273] on span "Next" at bounding box center [539, 293] width 40 height 40
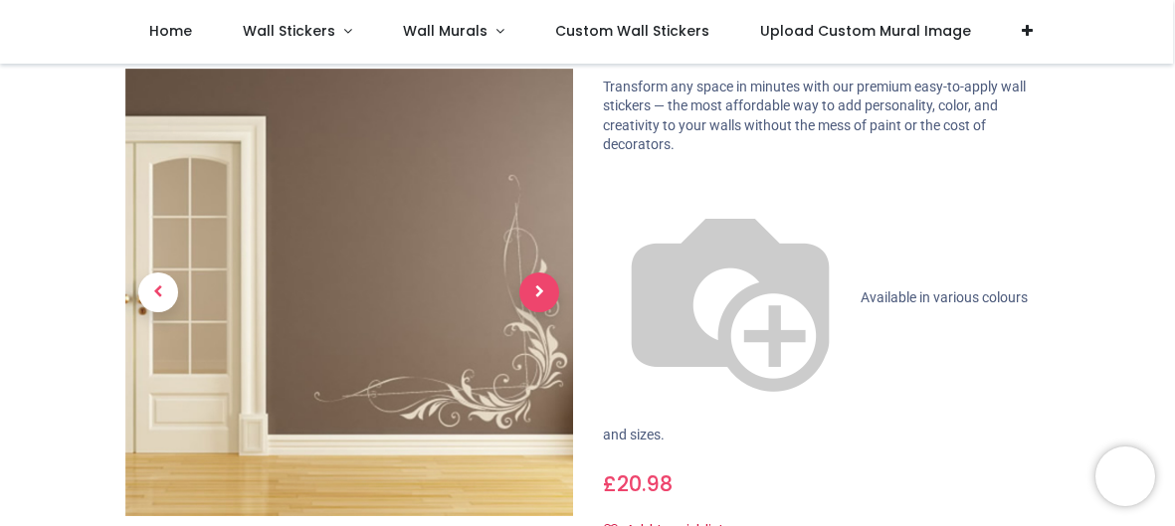
click at [545, 273] on span "Next" at bounding box center [539, 293] width 40 height 40
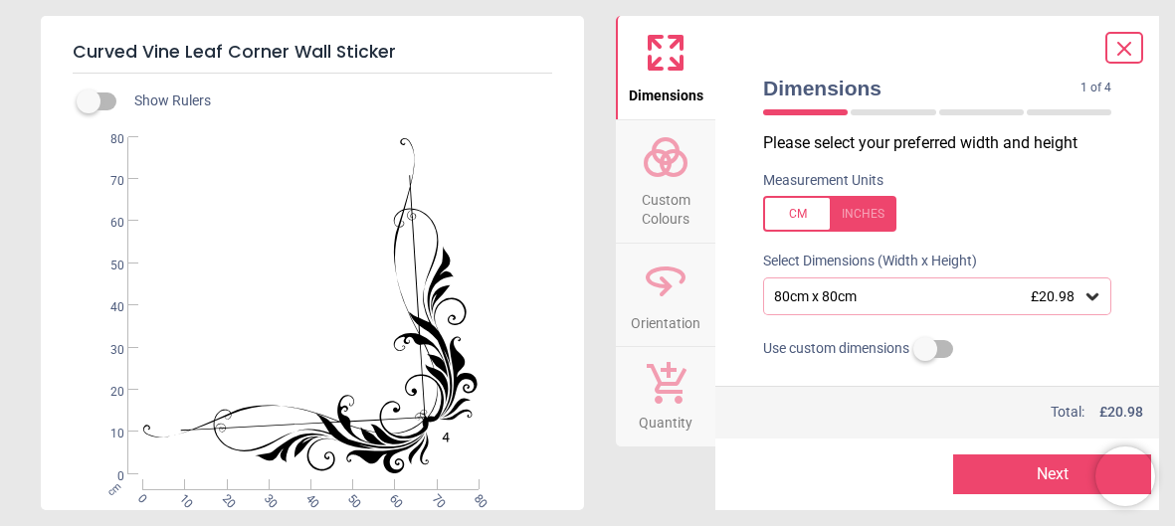
click at [852, 288] on div "80cm x 80cm £20.98" at bounding box center [927, 296] width 310 height 17
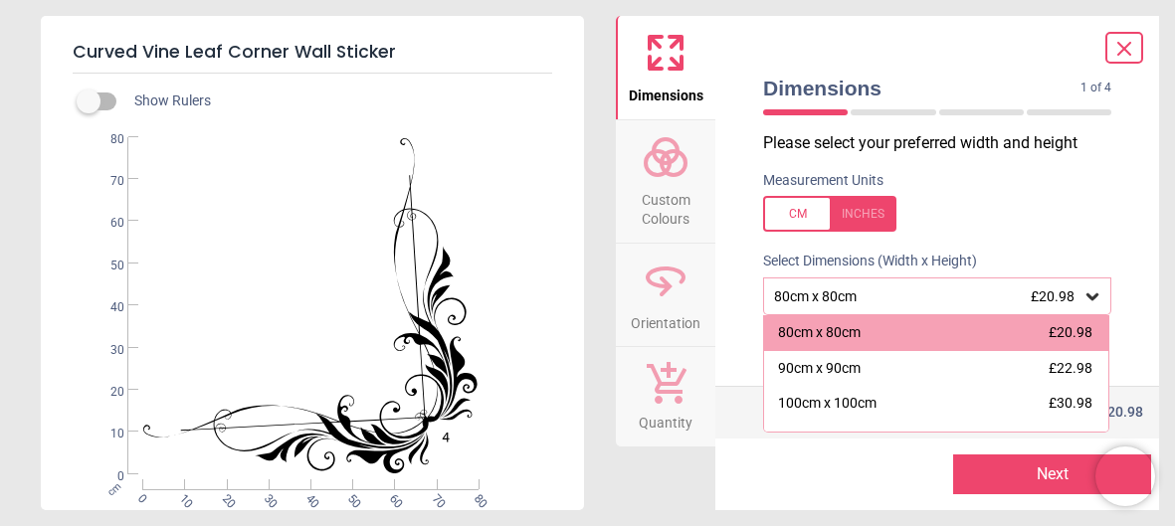
click at [851, 288] on div "80cm x 80cm £20.98" at bounding box center [927, 296] width 310 height 17
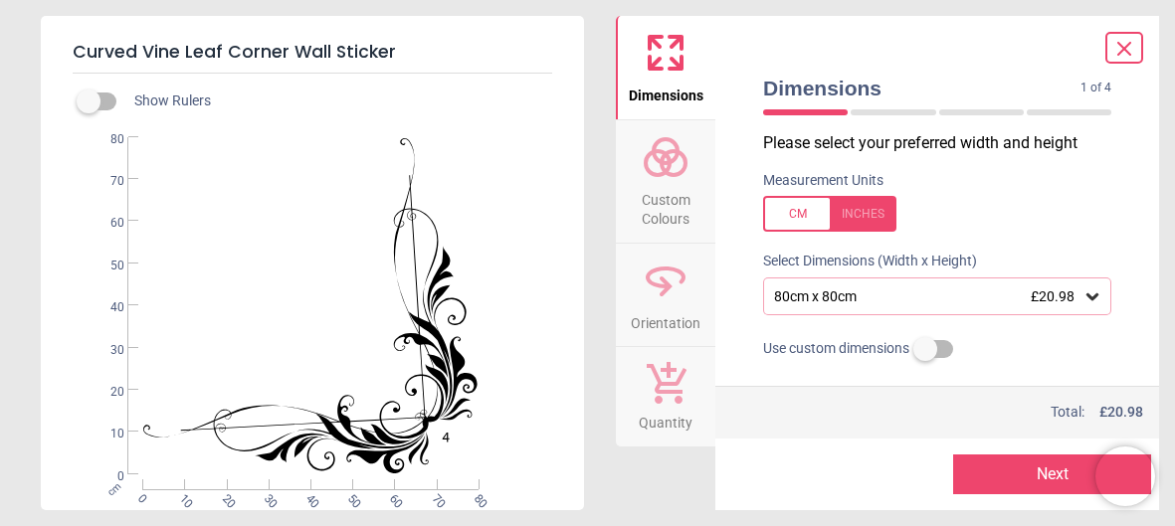
click at [925, 349] on label at bounding box center [925, 349] width 0 height 0
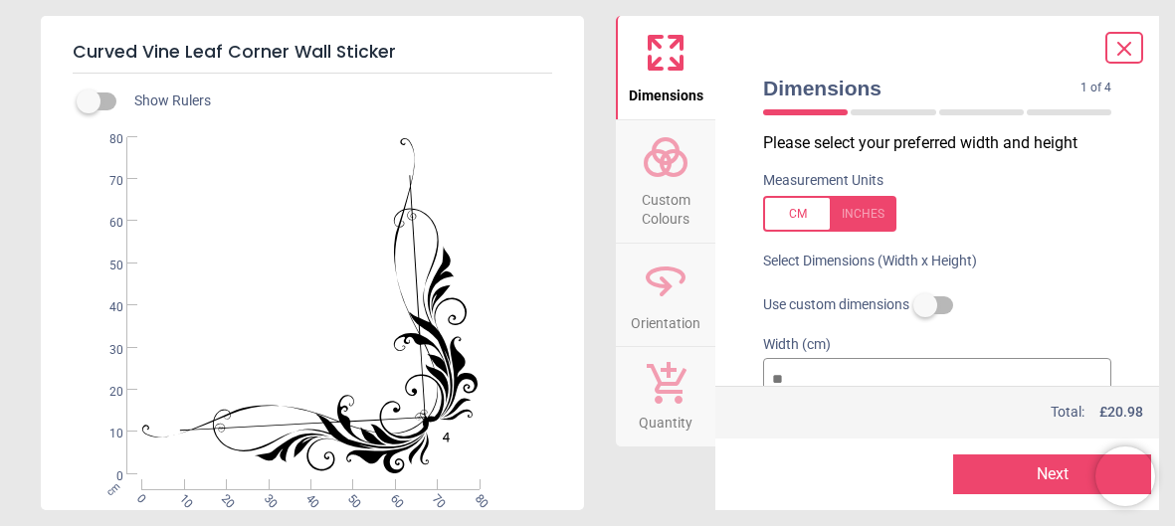
scroll to position [12, 0]
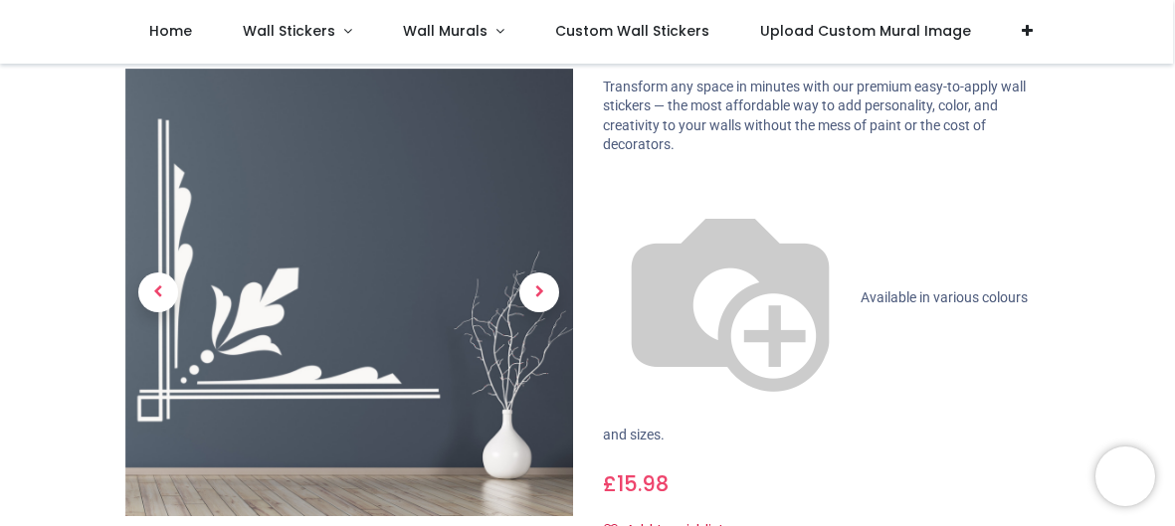
scroll to position [134, 0]
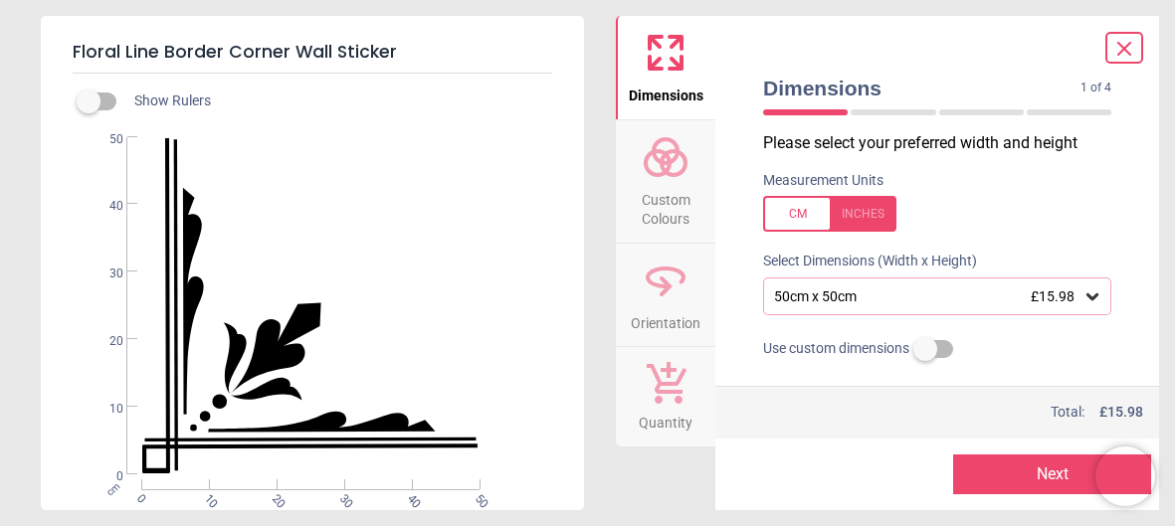
click at [1084, 294] on icon at bounding box center [1092, 296] width 20 height 20
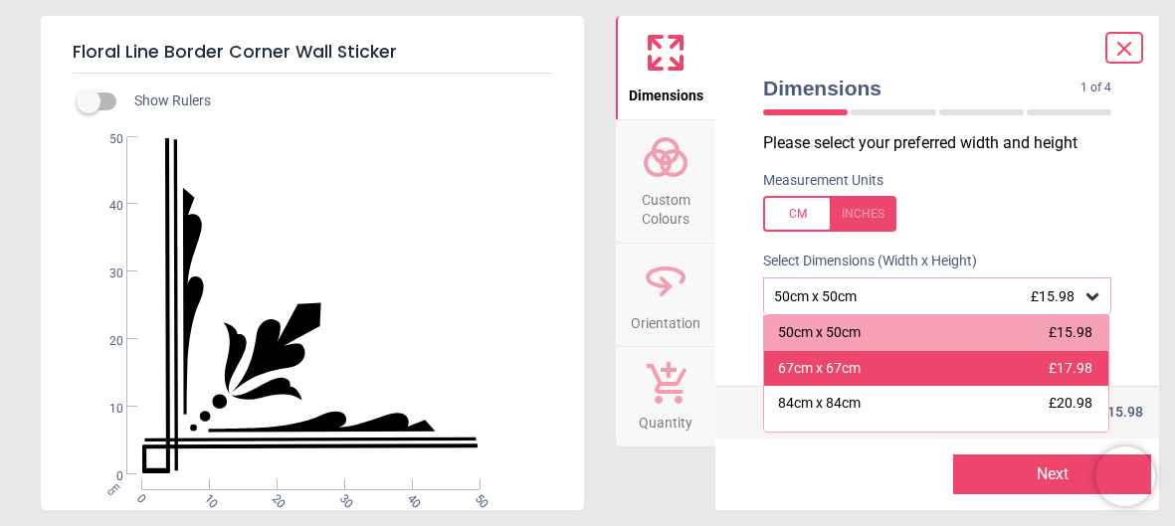
click at [1066, 370] on span "£17.98" at bounding box center [1070, 368] width 44 height 16
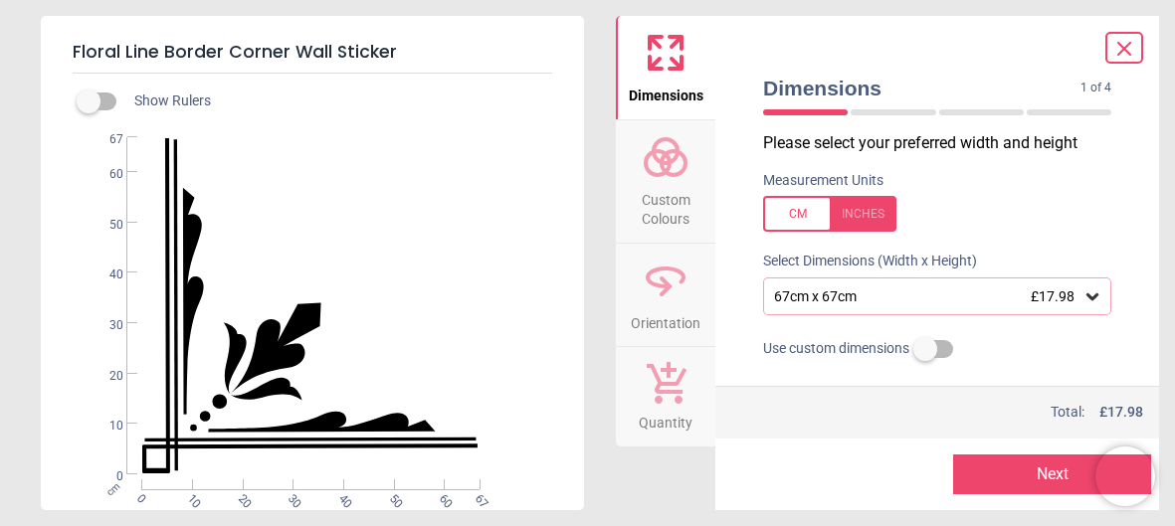
click at [1093, 293] on icon at bounding box center [1092, 296] width 20 height 20
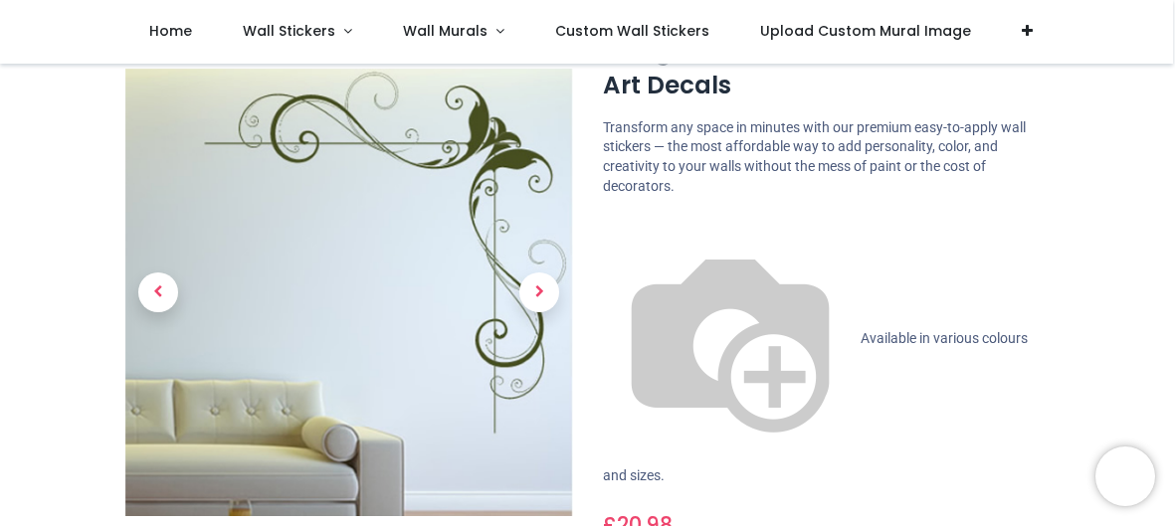
scroll to position [136, 0]
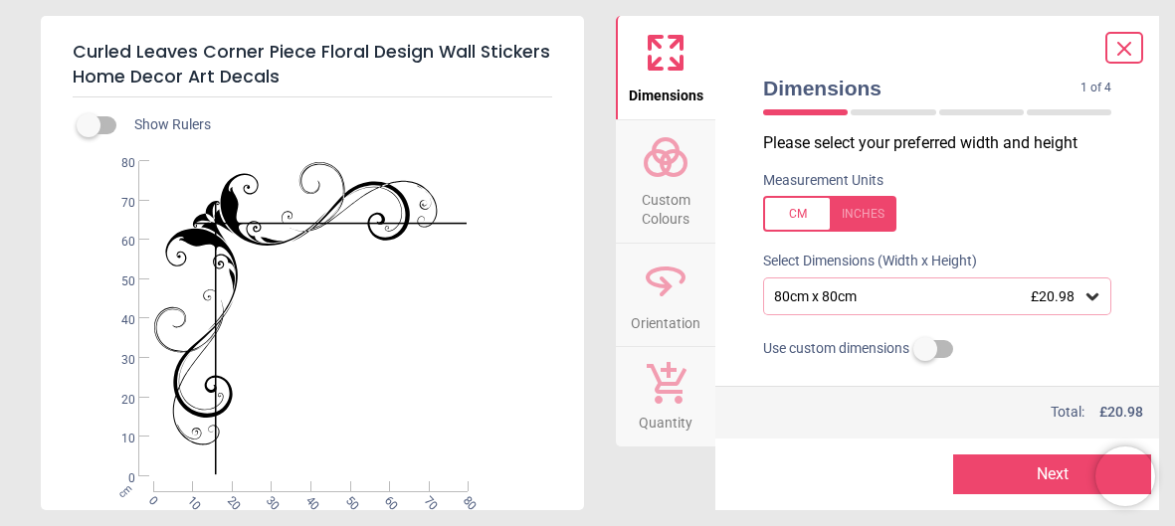
click at [1090, 293] on icon at bounding box center [1092, 296] width 20 height 20
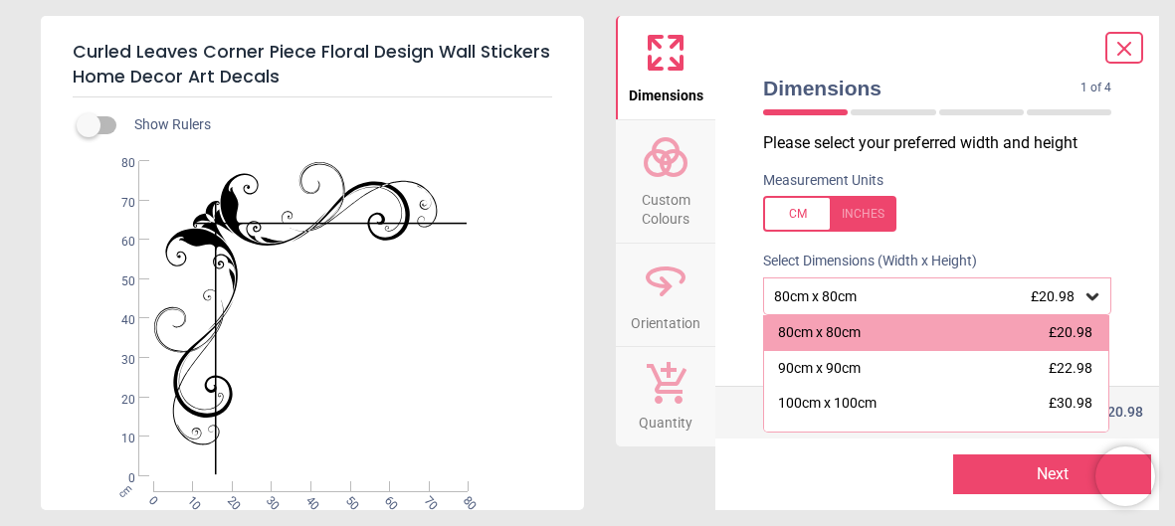
click at [661, 291] on icon at bounding box center [665, 287] width 13 height 20
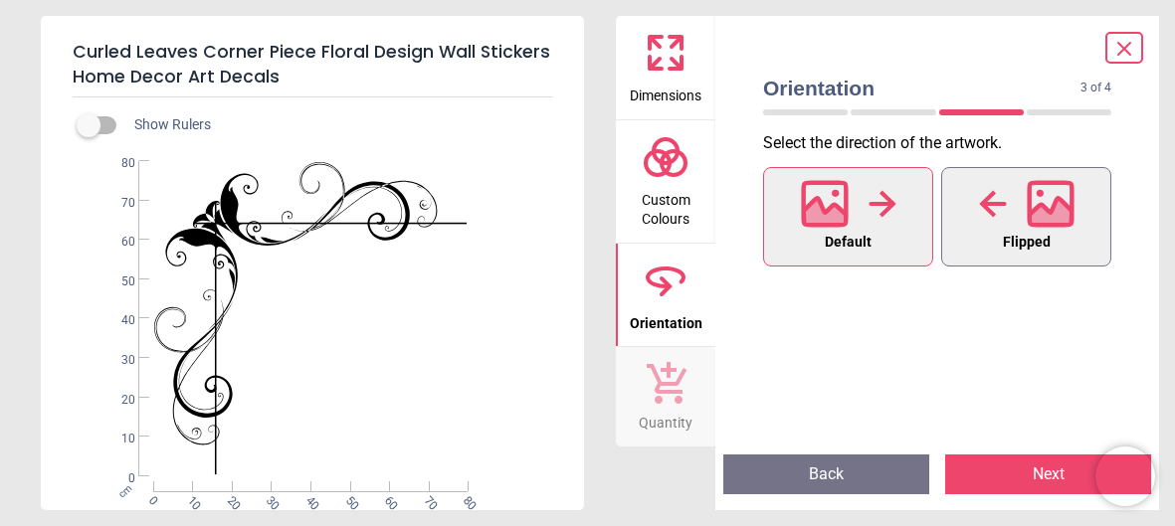
click at [1003, 240] on span "Flipped" at bounding box center [1027, 243] width 48 height 26
